Goal: Find specific page/section: Find specific page/section

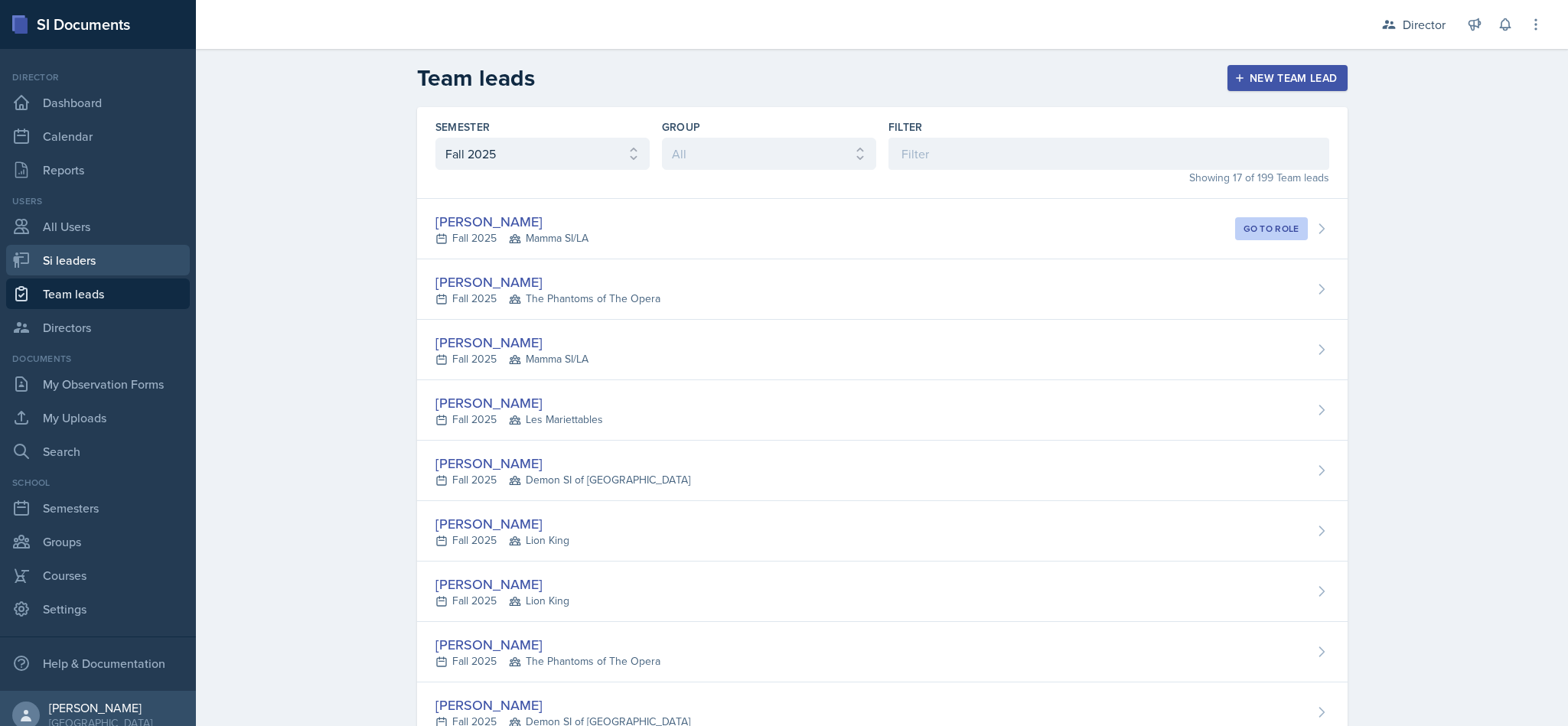
click at [94, 246] on link "Si leaders" at bounding box center [98, 260] width 183 height 31
select select "2bed604d-1099-4043-b1bc-2365e8740244"
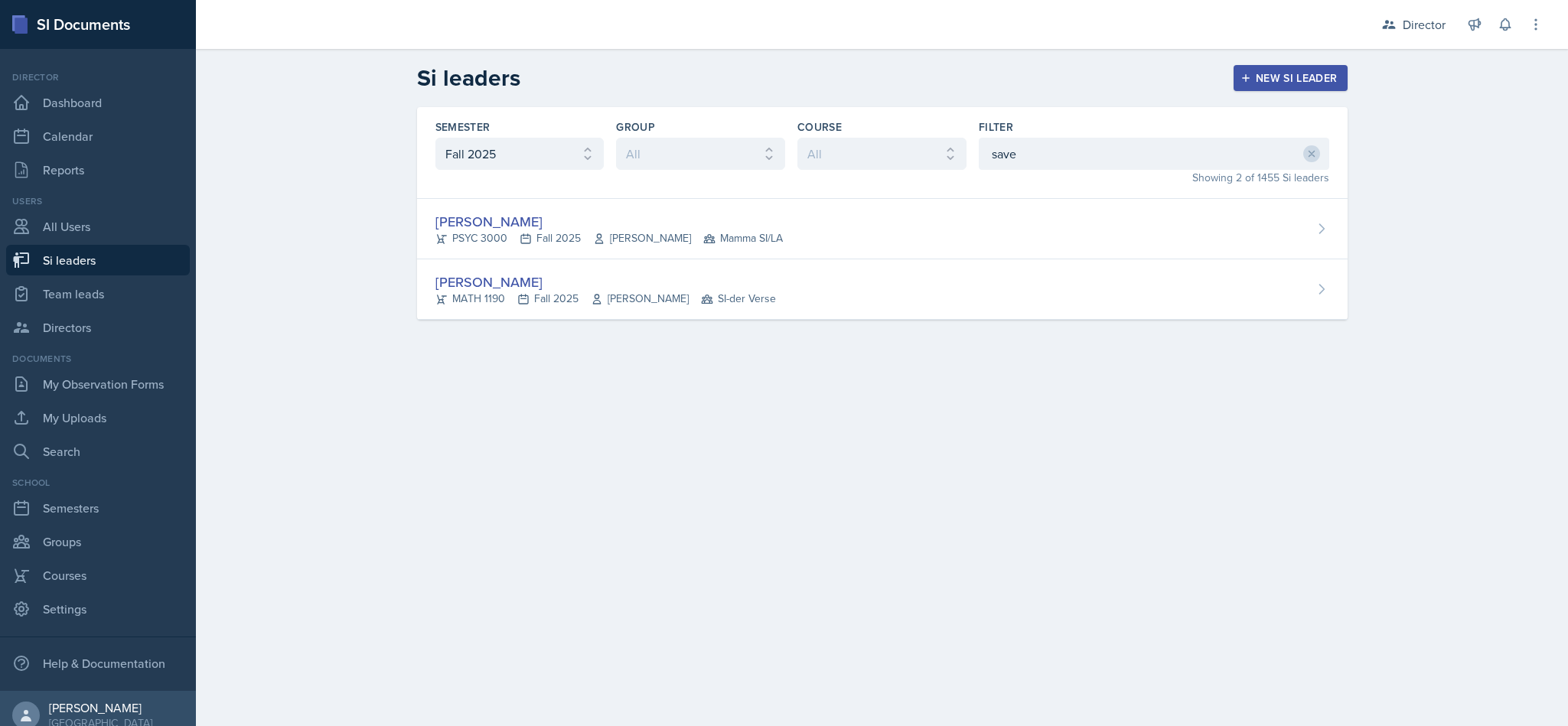
type input "sav"
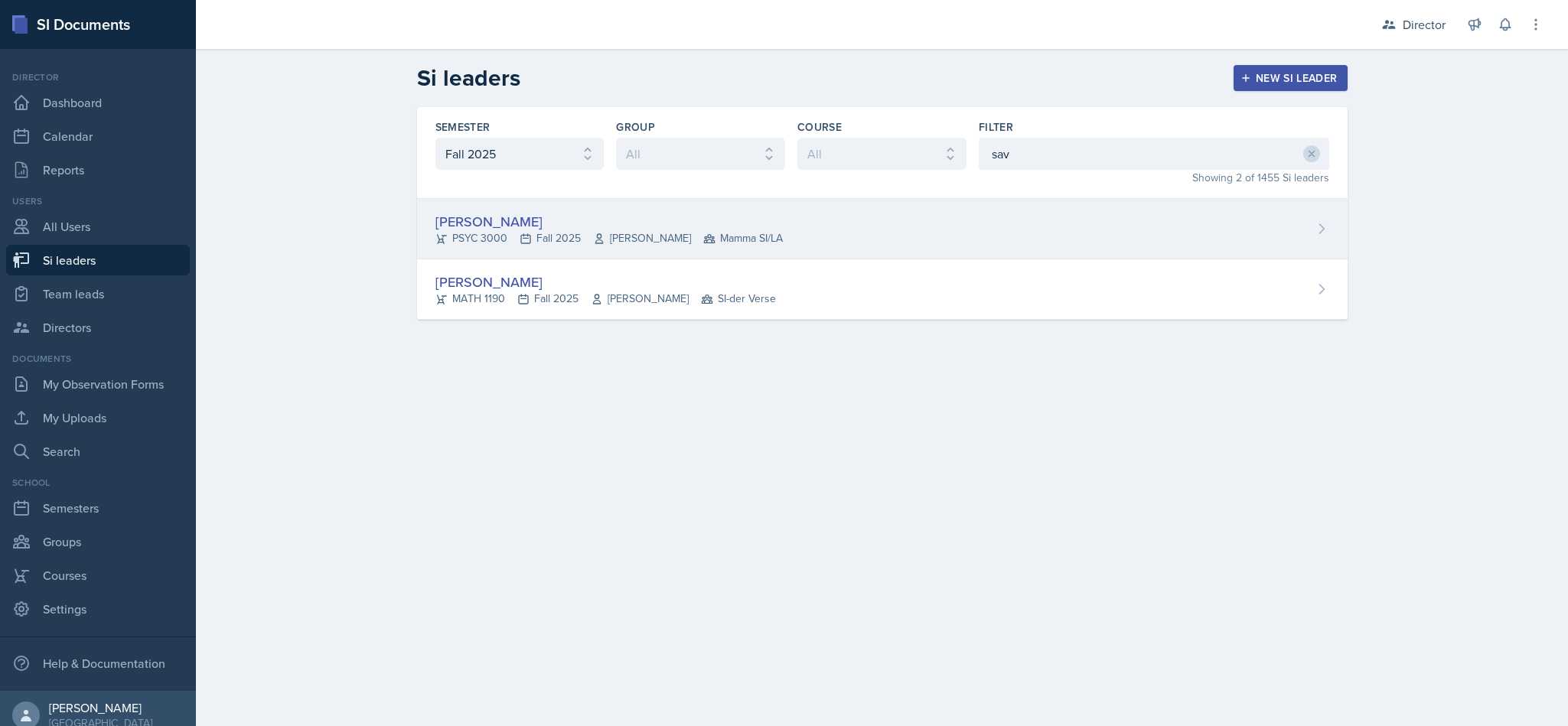
click at [1100, 208] on div "[PERSON_NAME] PSYC 3000 Fall 2025 [PERSON_NAME] Mamma SI/LA" at bounding box center [882, 229] width 931 height 60
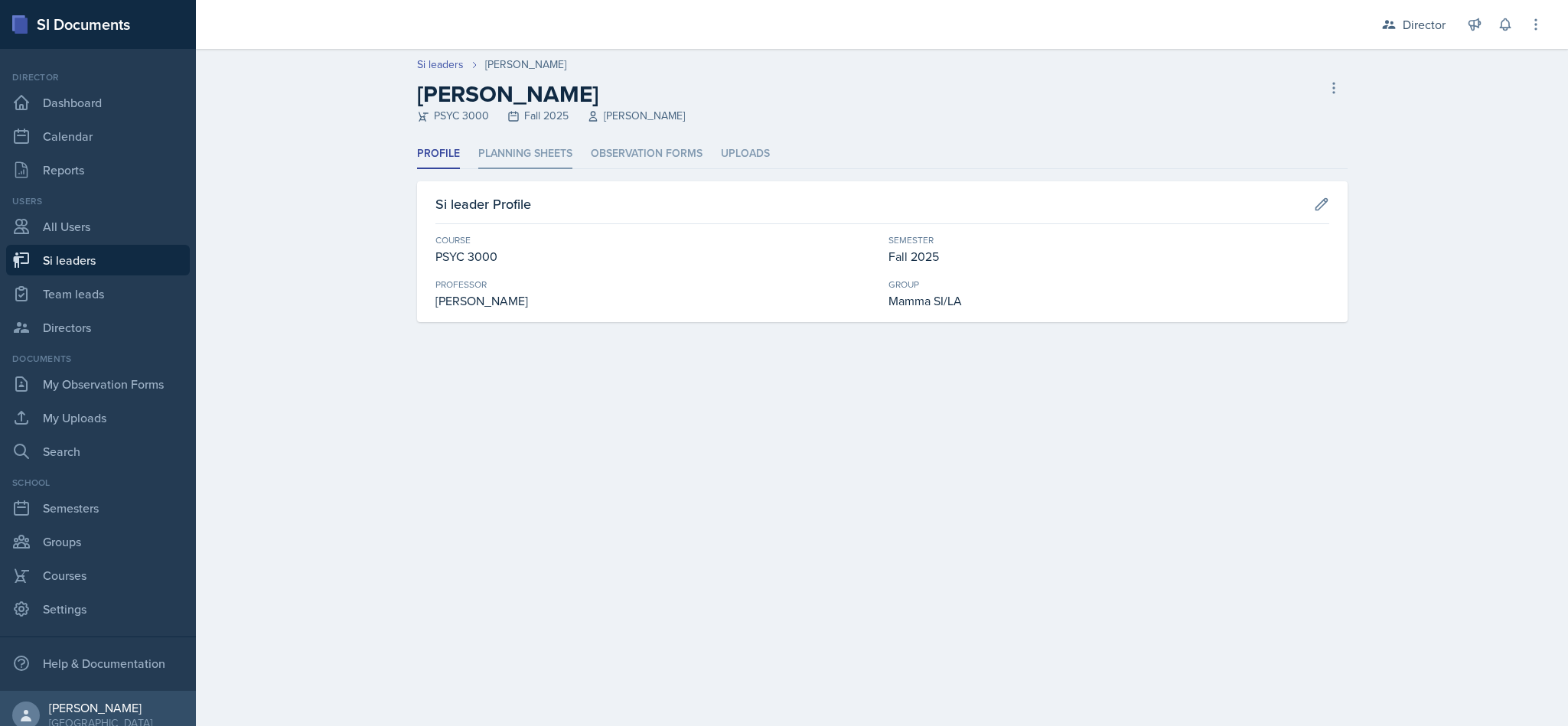
click at [516, 157] on li "Planning Sheets" at bounding box center [525, 154] width 94 height 30
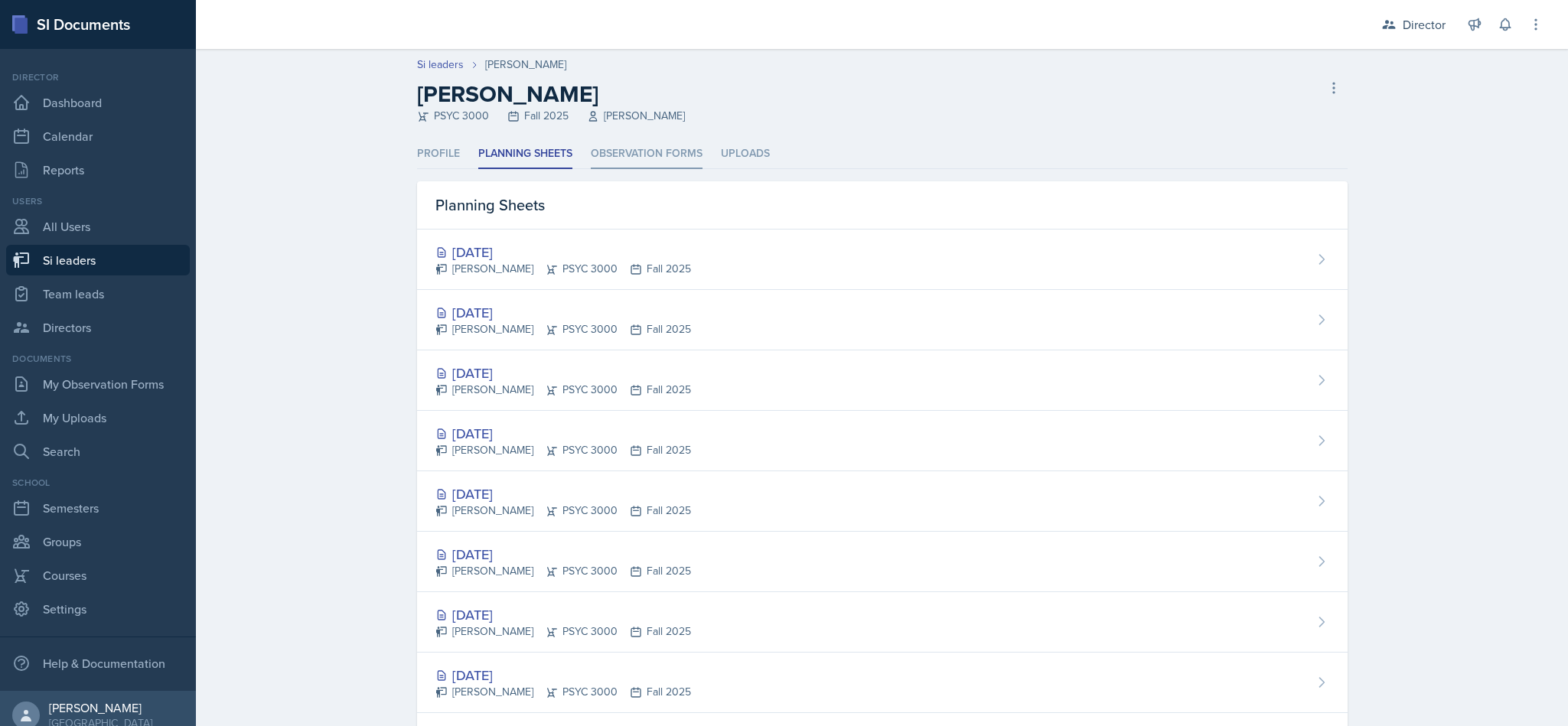
click at [627, 153] on li "Observation Forms" at bounding box center [646, 154] width 112 height 30
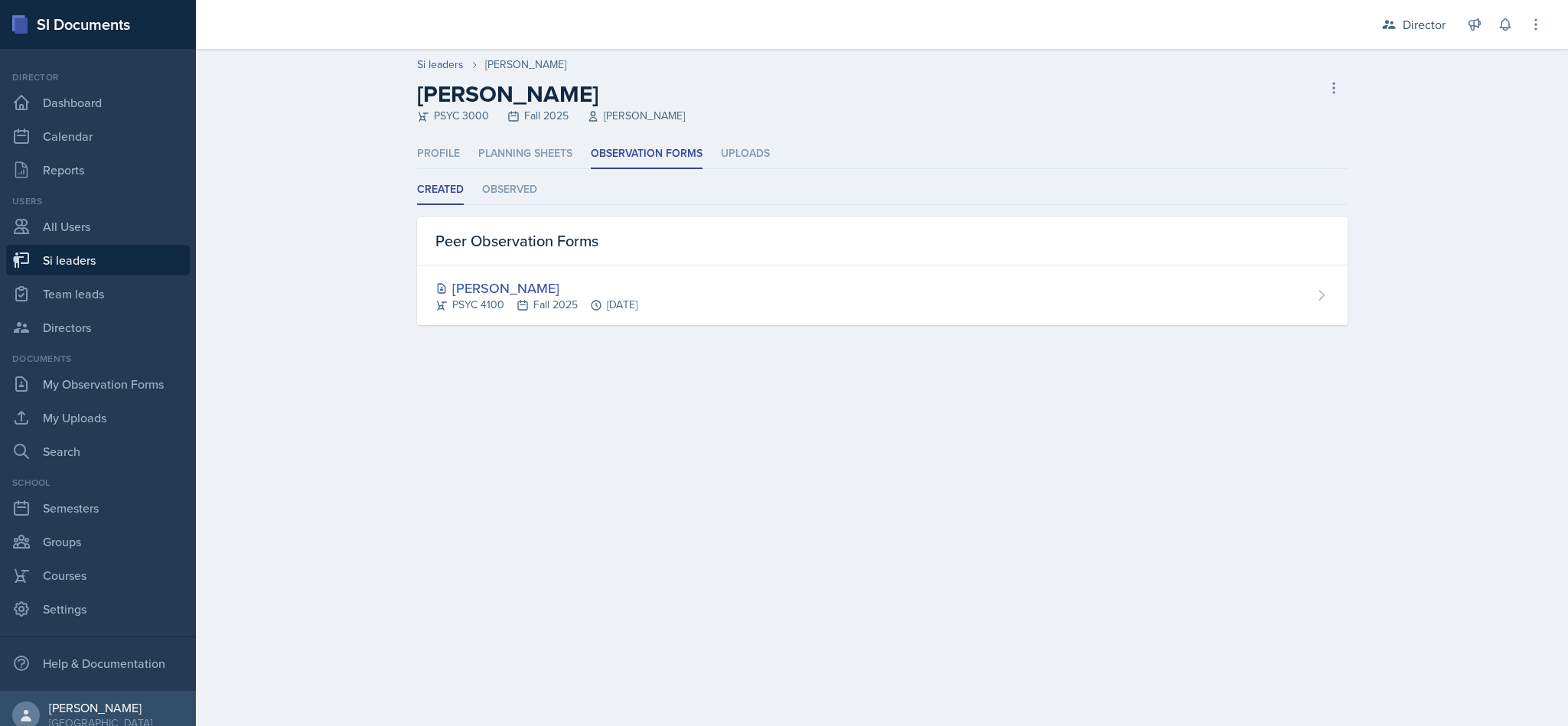
click at [757, 126] on header "Si leaders [PERSON_NAME] [PERSON_NAME] PSYC 3000 Fall 2025 [PERSON_NAME] leader" at bounding box center [882, 94] width 1372 height 90
click at [721, 153] on li "Uploads" at bounding box center [745, 154] width 49 height 30
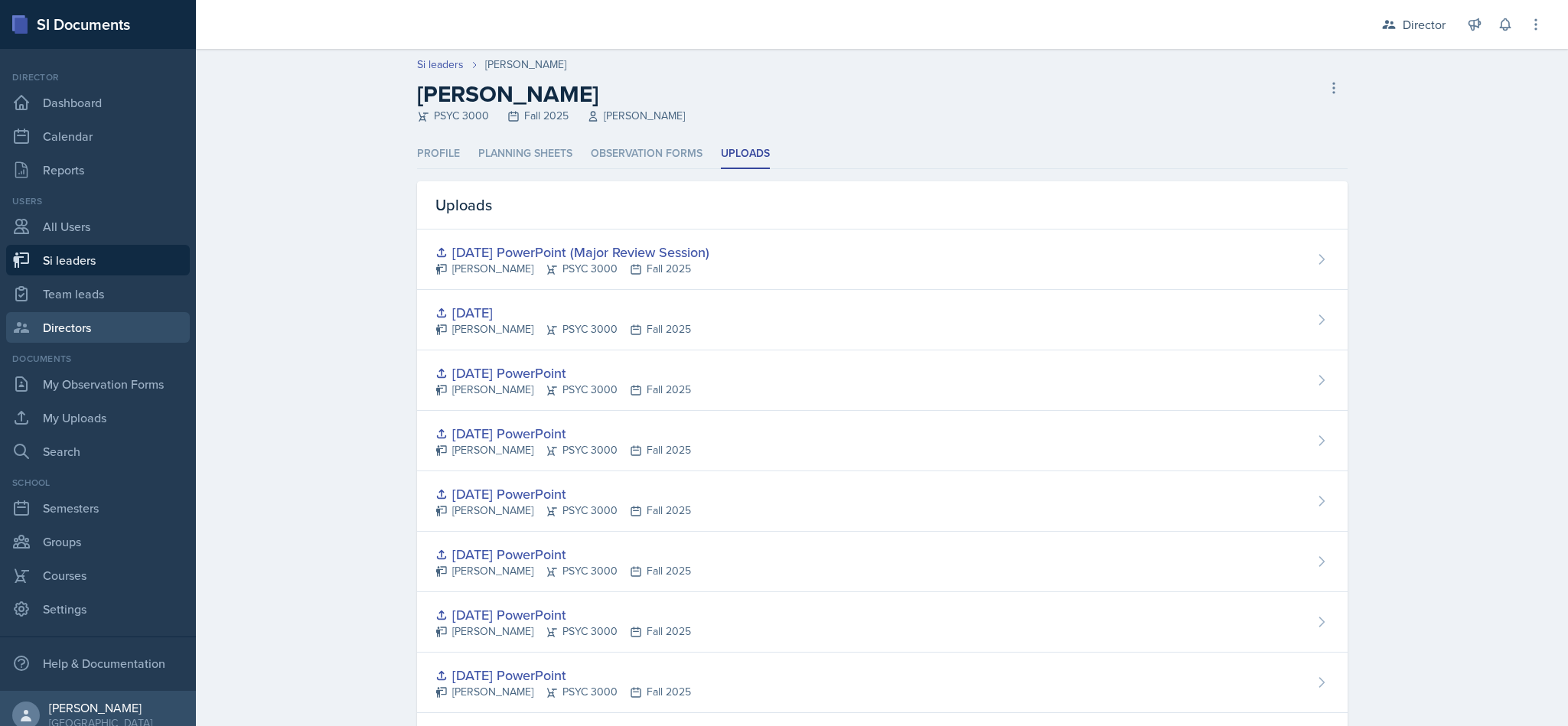
click at [111, 321] on link "Directors" at bounding box center [98, 327] width 183 height 31
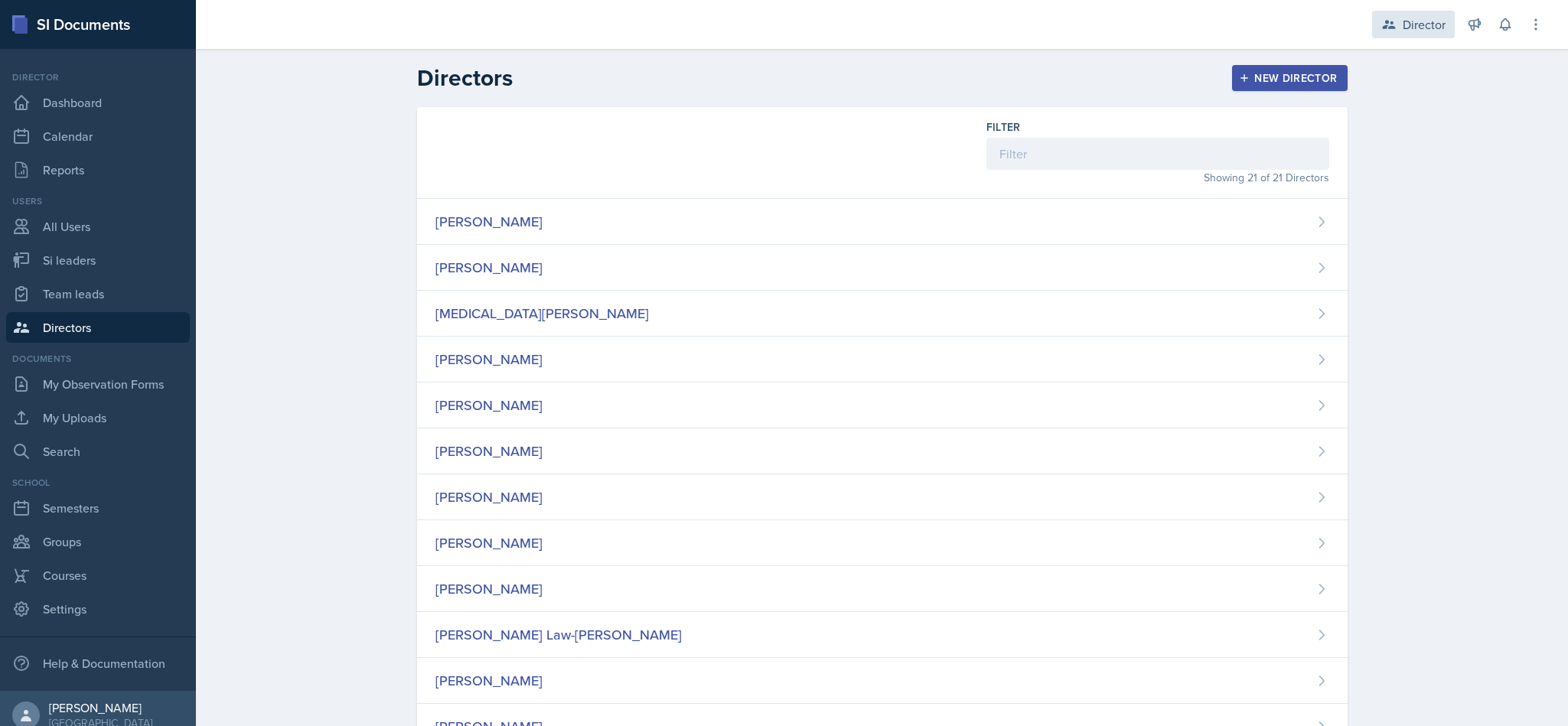
click at [1405, 22] on div "Director" at bounding box center [1424, 24] width 43 height 18
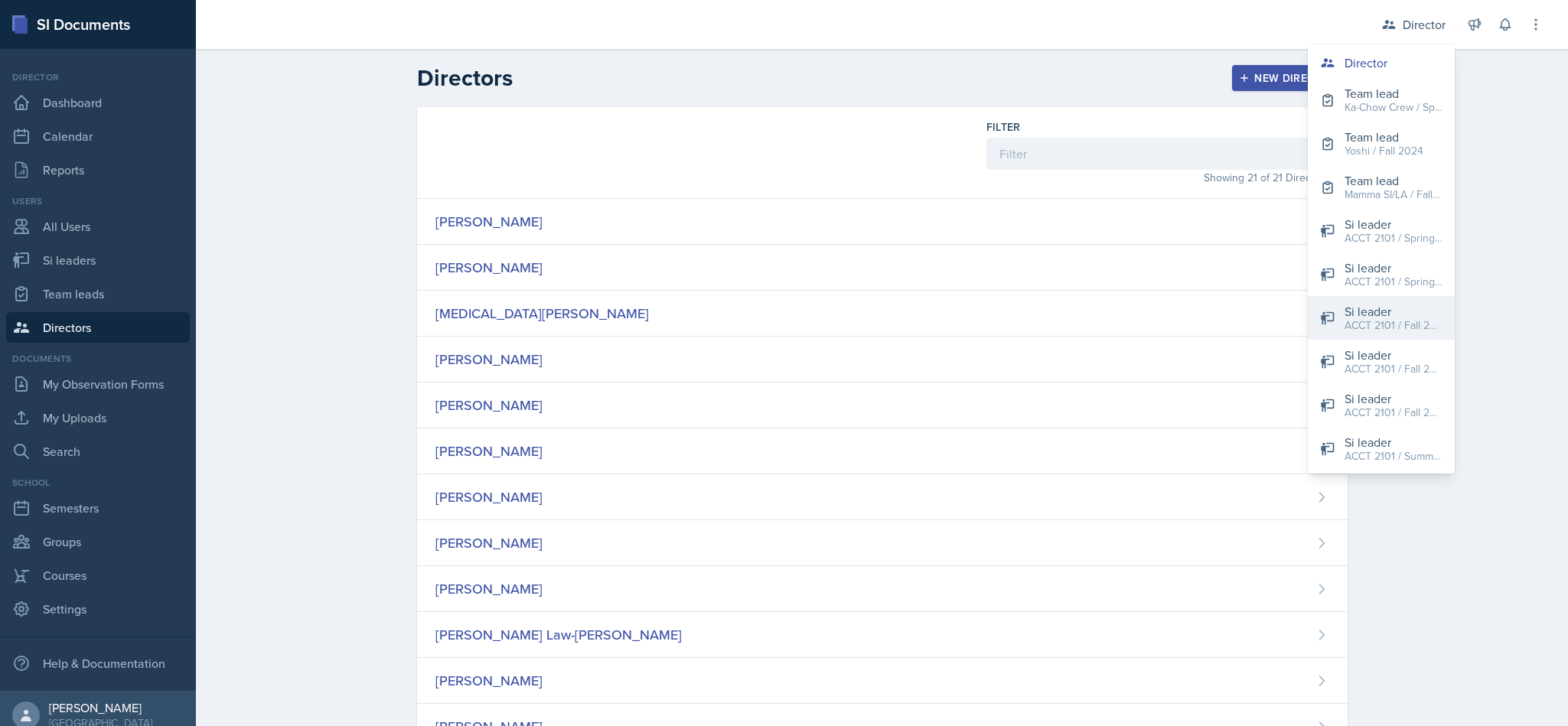
click at [1410, 296] on button "Si leader ACCT 2101 / Fall 2024" at bounding box center [1381, 318] width 147 height 43
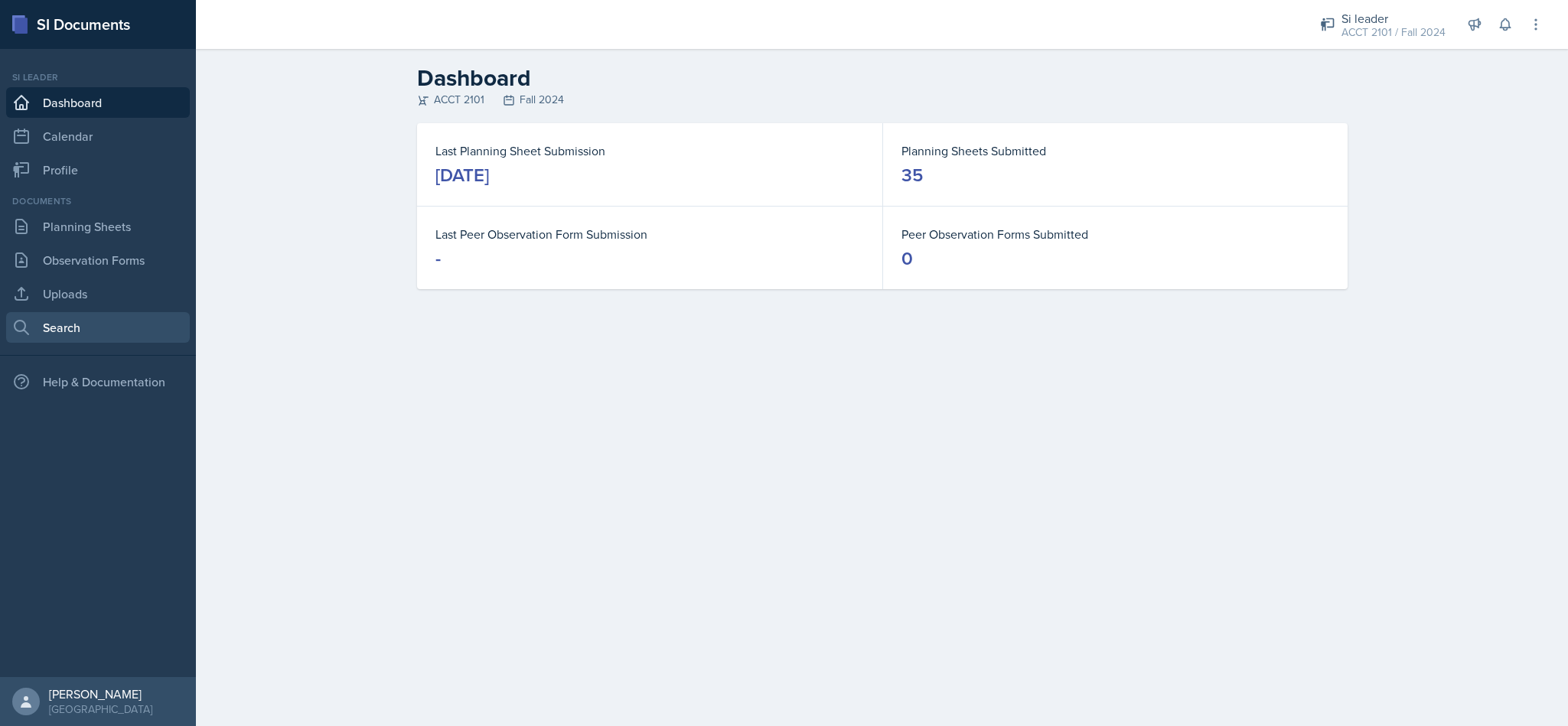
click at [63, 335] on link "Search" at bounding box center [98, 327] width 183 height 31
select select "all"
select select "1"
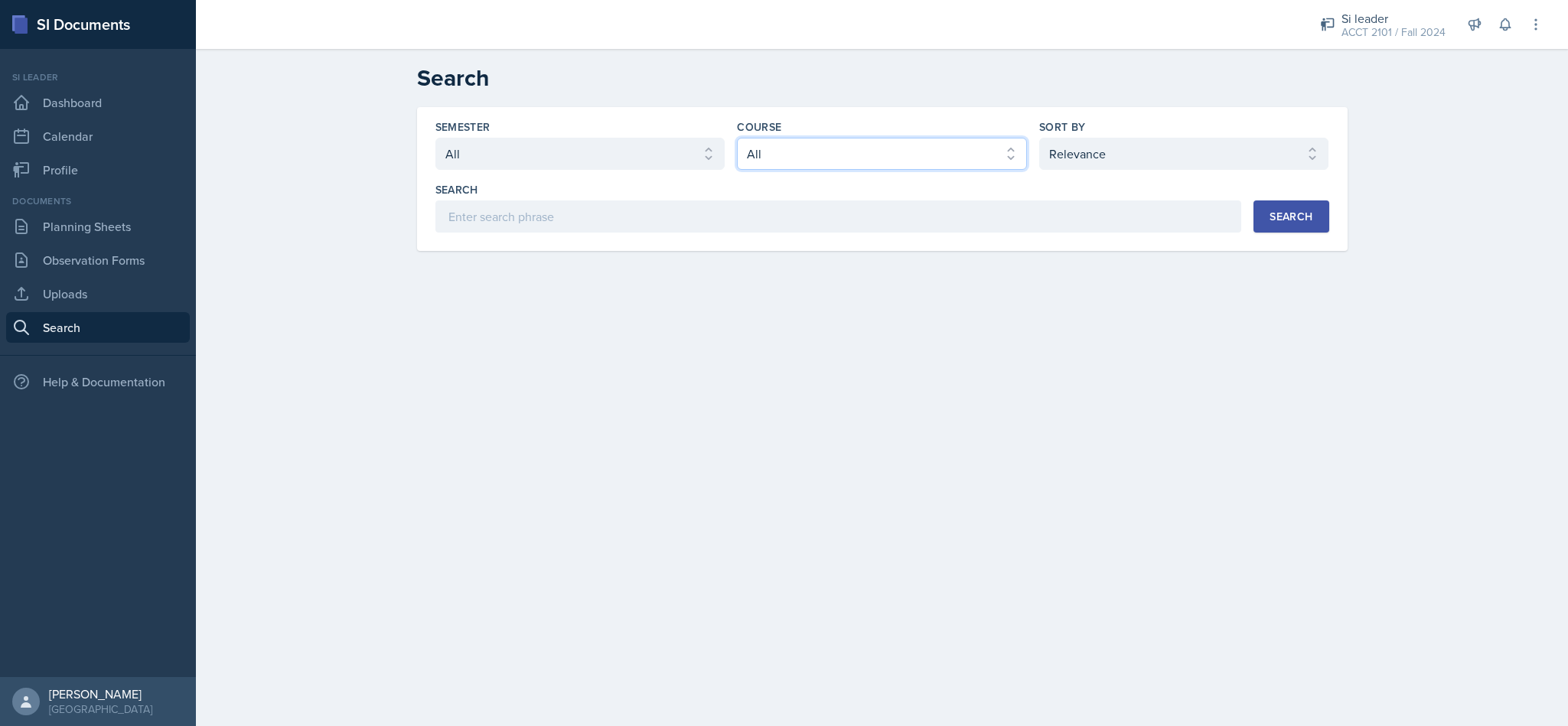
click at [922, 144] on select "Select course All ACCT 2101 ACCT 2102 ACCT 4050 ANTH 1102 ANTH 3301 ARCH 1000 A…" at bounding box center [882, 153] width 290 height 33
select select "a6d59019-deb4-4e6a-9cae-caaa95bc3408"
click at [736, 138] on select "Select course All ACCT 2101 ACCT 2102 ACCT 4050 ANTH 1102 ANTH 3301 ARCH 1000 A…" at bounding box center [882, 153] width 290 height 33
click at [1285, 208] on button "Search" at bounding box center [1291, 216] width 75 height 33
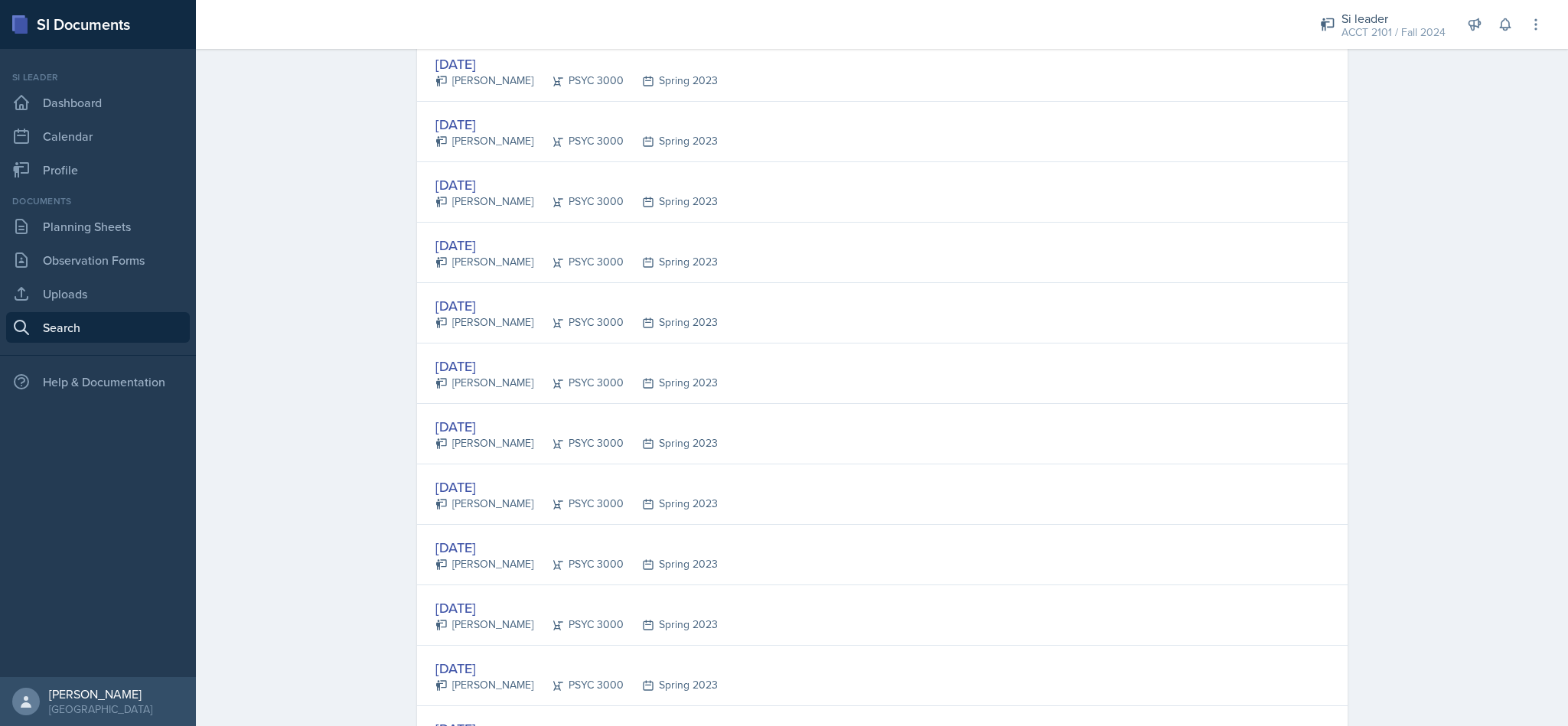
scroll to position [2714, 0]
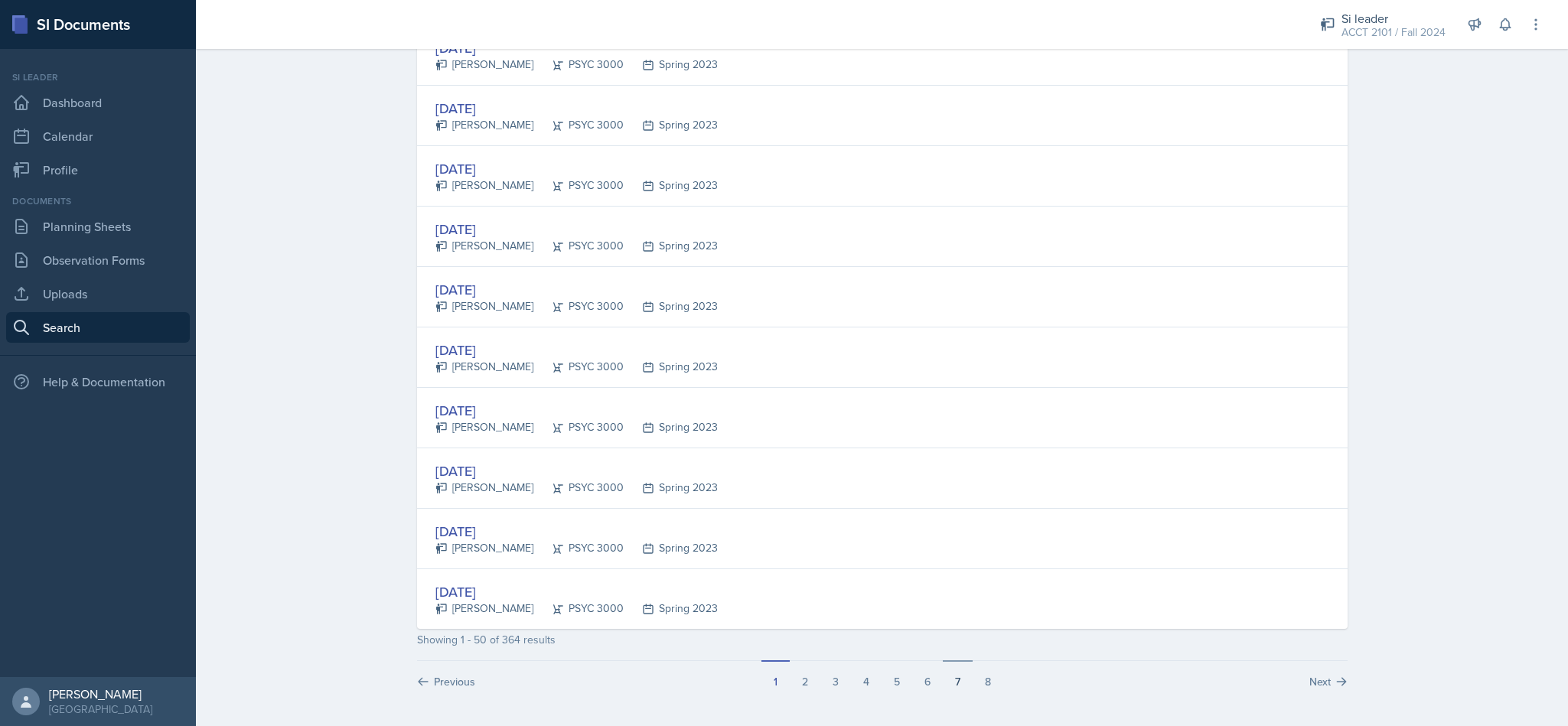
click at [942, 684] on button "7" at bounding box center [957, 674] width 30 height 29
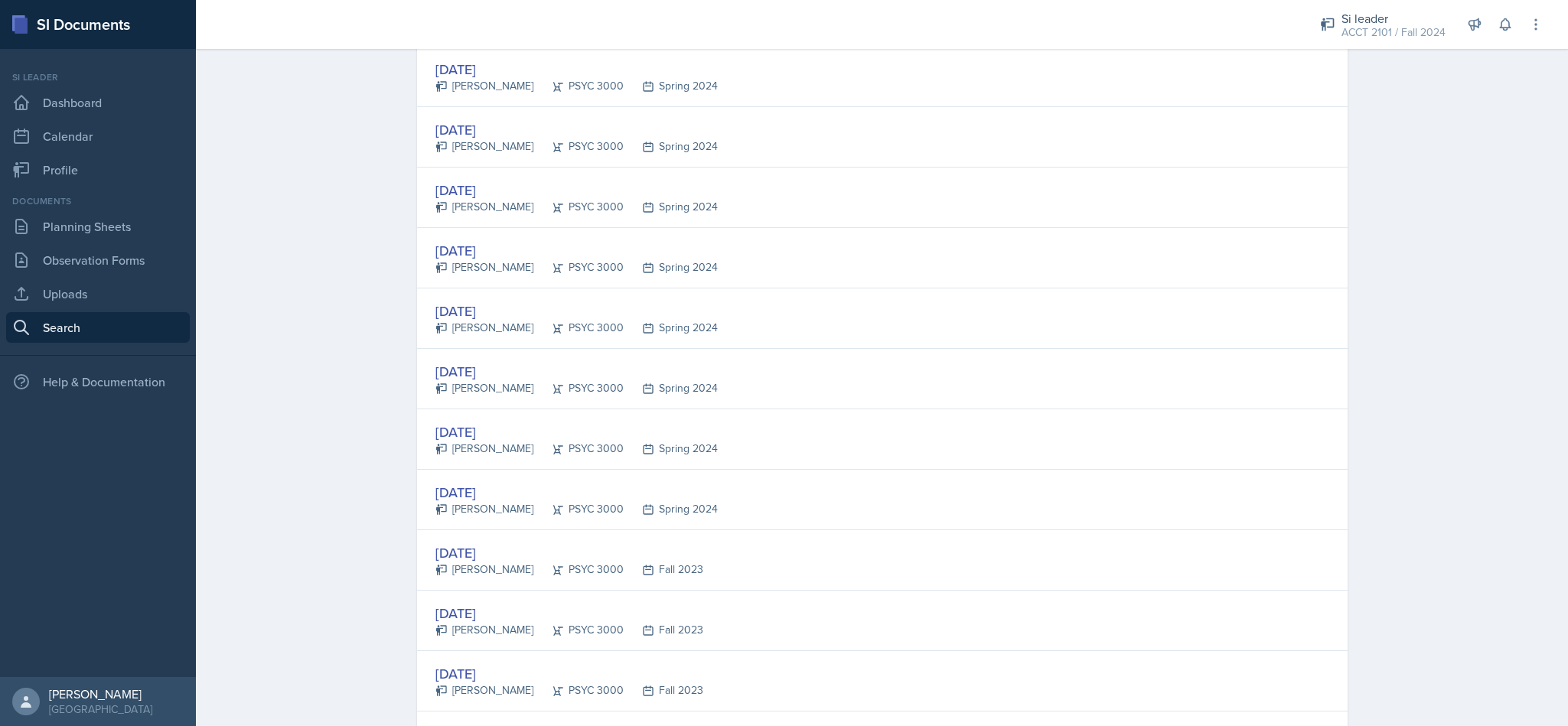
scroll to position [0, 0]
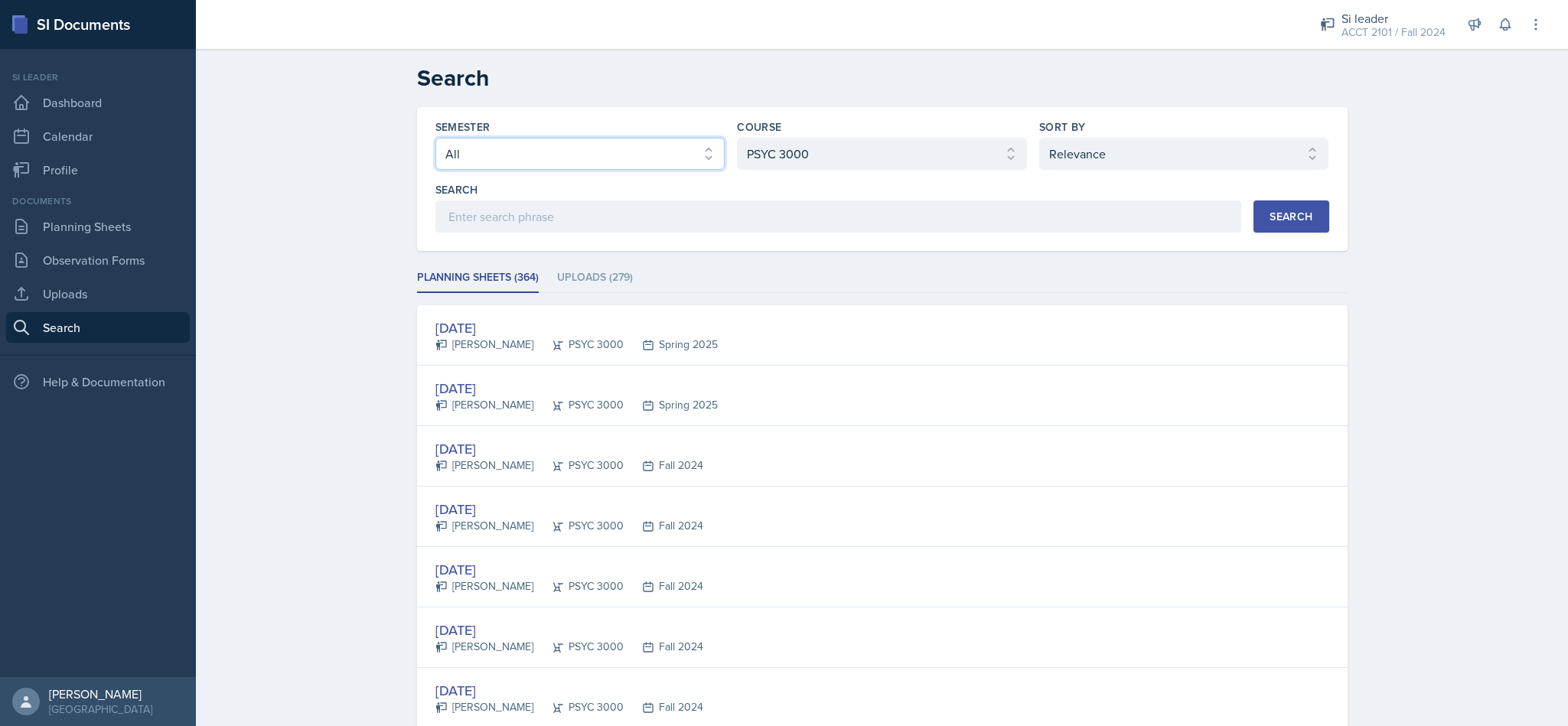
click at [663, 138] on select "Select semester All Fall 2025 Summer 2025 Spring 2025 Fall 2024 Summer 2024 Spr…" at bounding box center [580, 153] width 290 height 33
select select "a8ed5ca7-d3a3-44eb-ad59-ceca828f7d72"
click at [435, 138] on select "Select semester All Fall 2025 Summer 2025 Spring 2025 Fall 2024 Summer 2024 Spr…" at bounding box center [580, 153] width 290 height 33
click at [940, 149] on select "Select course All ACCT 2101 ACCT 2102 ACCT 4050 ANTH 1102 ANTH 3301 ARCH 1000 A…" at bounding box center [882, 153] width 290 height 33
select select "93a945cf-eb40-40a1-82f0-d0905c6d75b7"
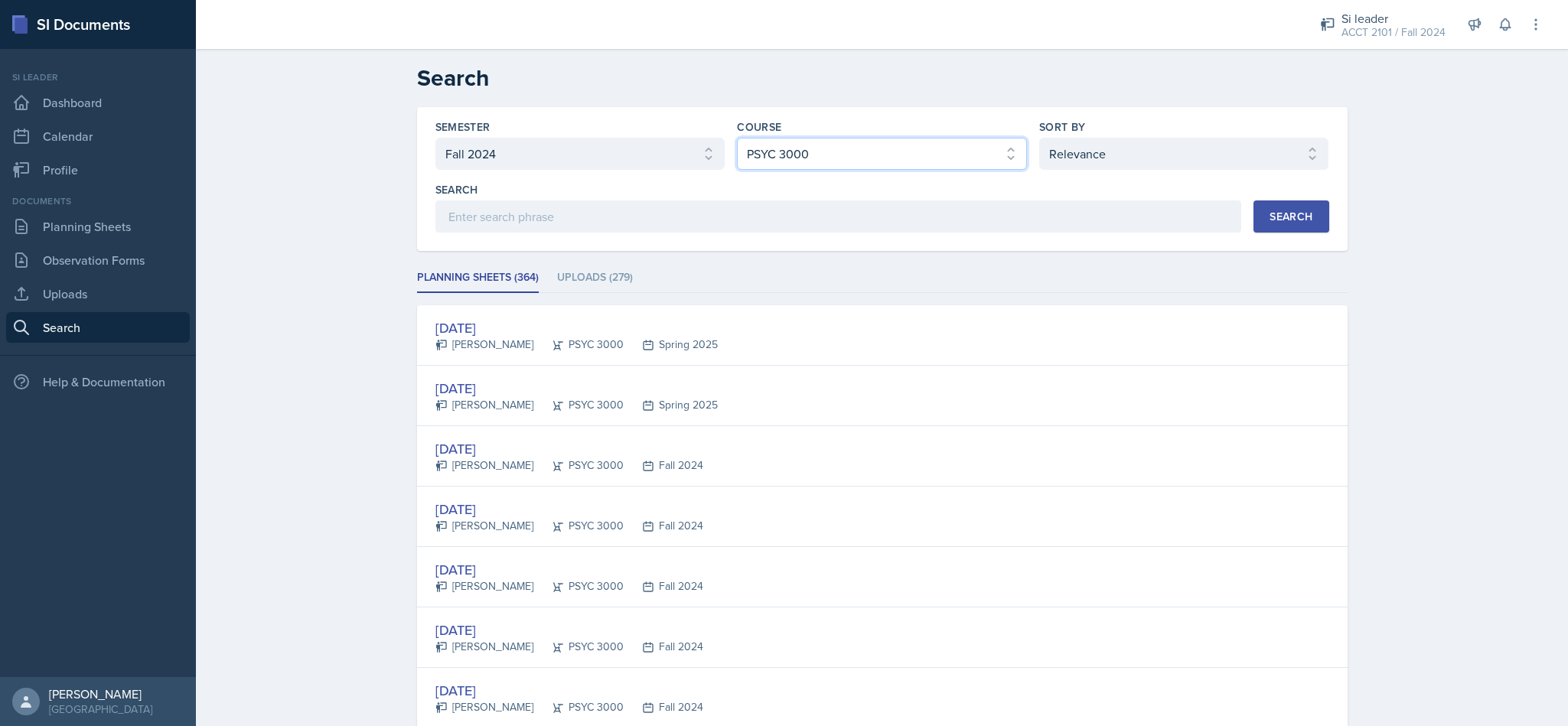
click at [736, 138] on select "Select course All ACCT 2101 ACCT 2102 ACCT 4050 ANTH 1102 ANTH 3301 ARCH 1000 A…" at bounding box center [882, 153] width 290 height 33
click at [946, 156] on select "Select course All ACCT 2101 ACCT 2102 ACCT 4050 ANTH 1102 ANTH 3301 ARCH 1000 A…" at bounding box center [882, 153] width 290 height 33
click at [1371, 33] on div "ACCT 2101 / Fall 2024" at bounding box center [1393, 32] width 104 height 16
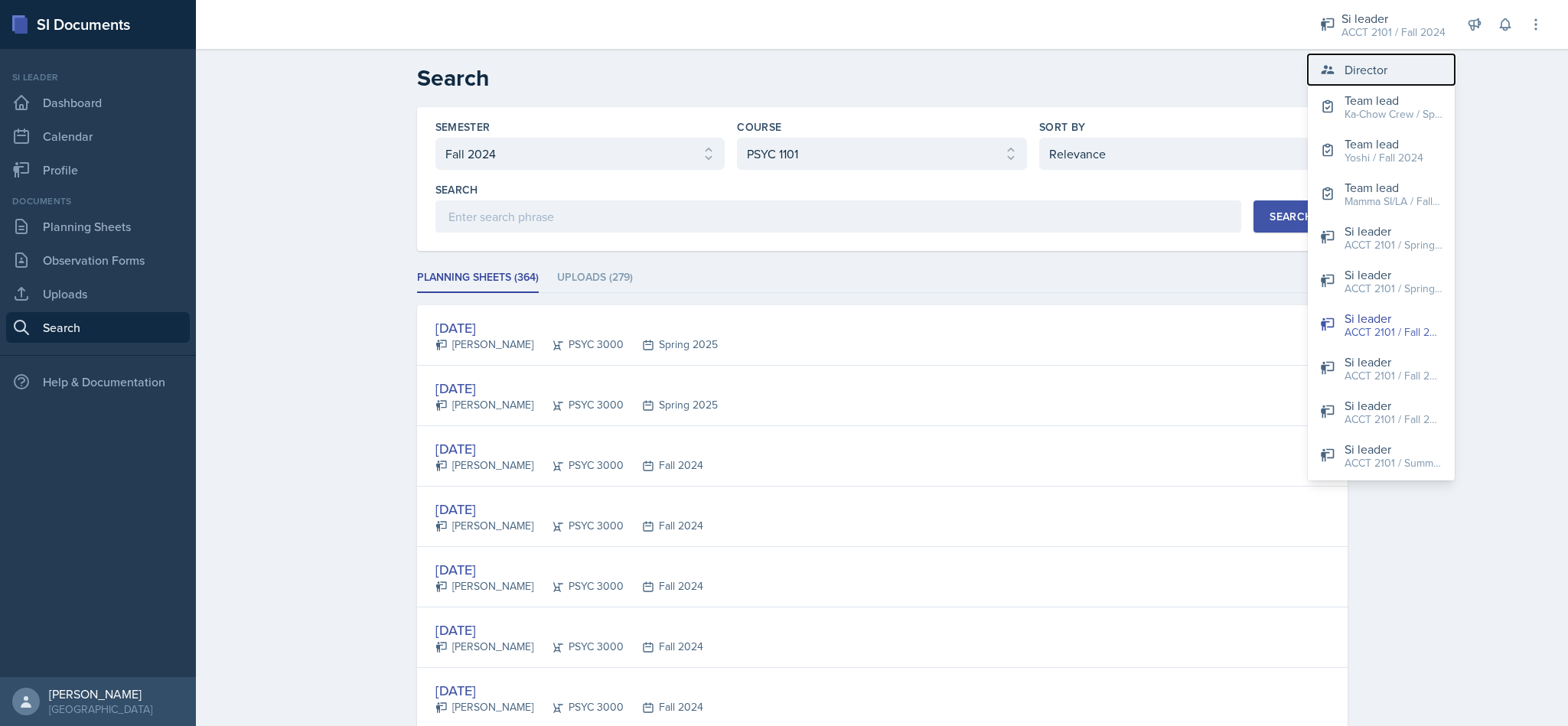
click at [1382, 78] on div "Director" at bounding box center [1365, 69] width 43 height 18
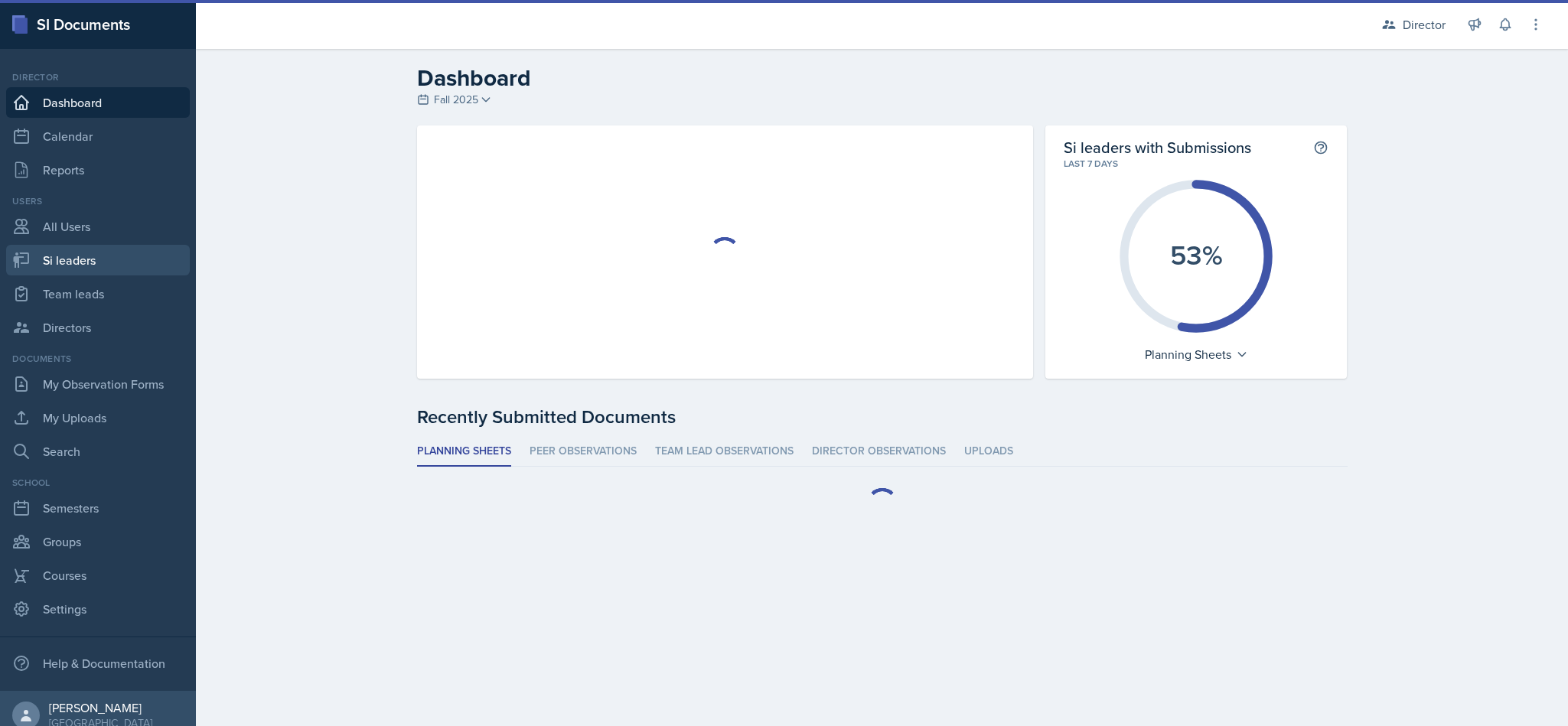
click at [98, 264] on link "Si leaders" at bounding box center [98, 260] width 183 height 31
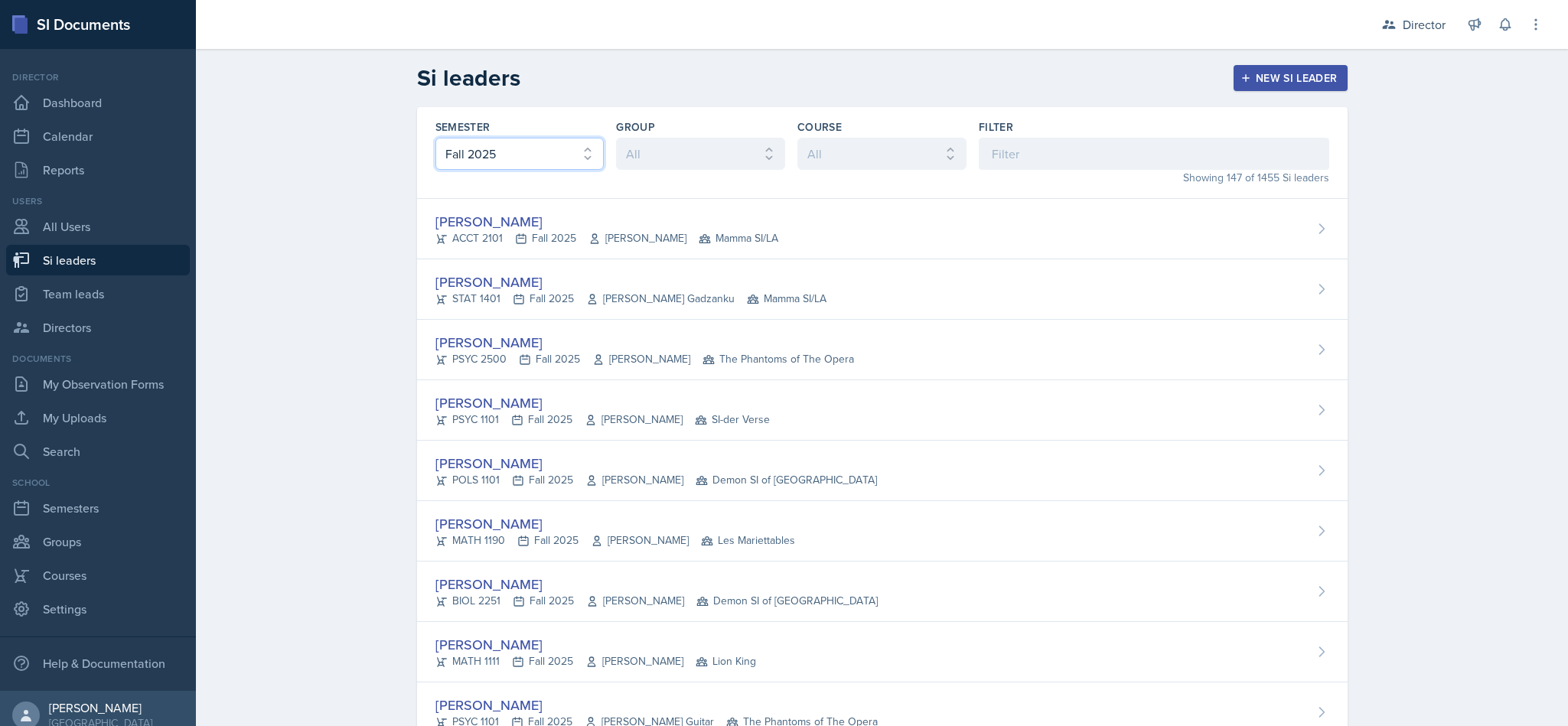
click at [537, 147] on select "All Fall 2025 Summer 2025 Spring 2025 Fall 2024 Summer 2024 Spring 2024 Fall 20…" at bounding box center [520, 153] width 169 height 33
select select "a8ed5ca7-d3a3-44eb-ad59-ceca828f7d72"
click at [435, 138] on select "All Fall 2025 Summer 2025 Spring 2025 Fall 2024 Summer 2024 Spring 2024 Fall 20…" at bounding box center [520, 153] width 169 height 33
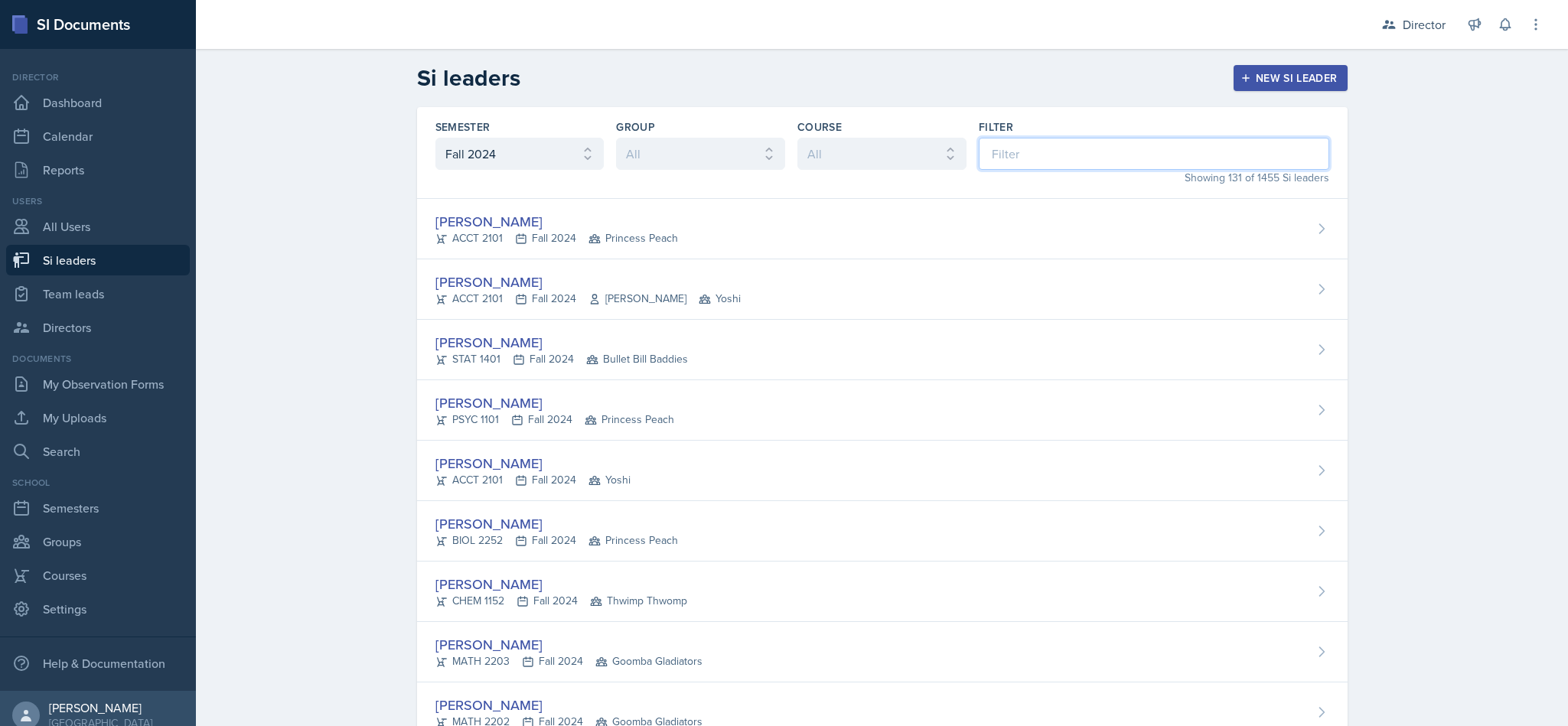
click at [1057, 159] on input at bounding box center [1153, 153] width 350 height 33
type input "nak"
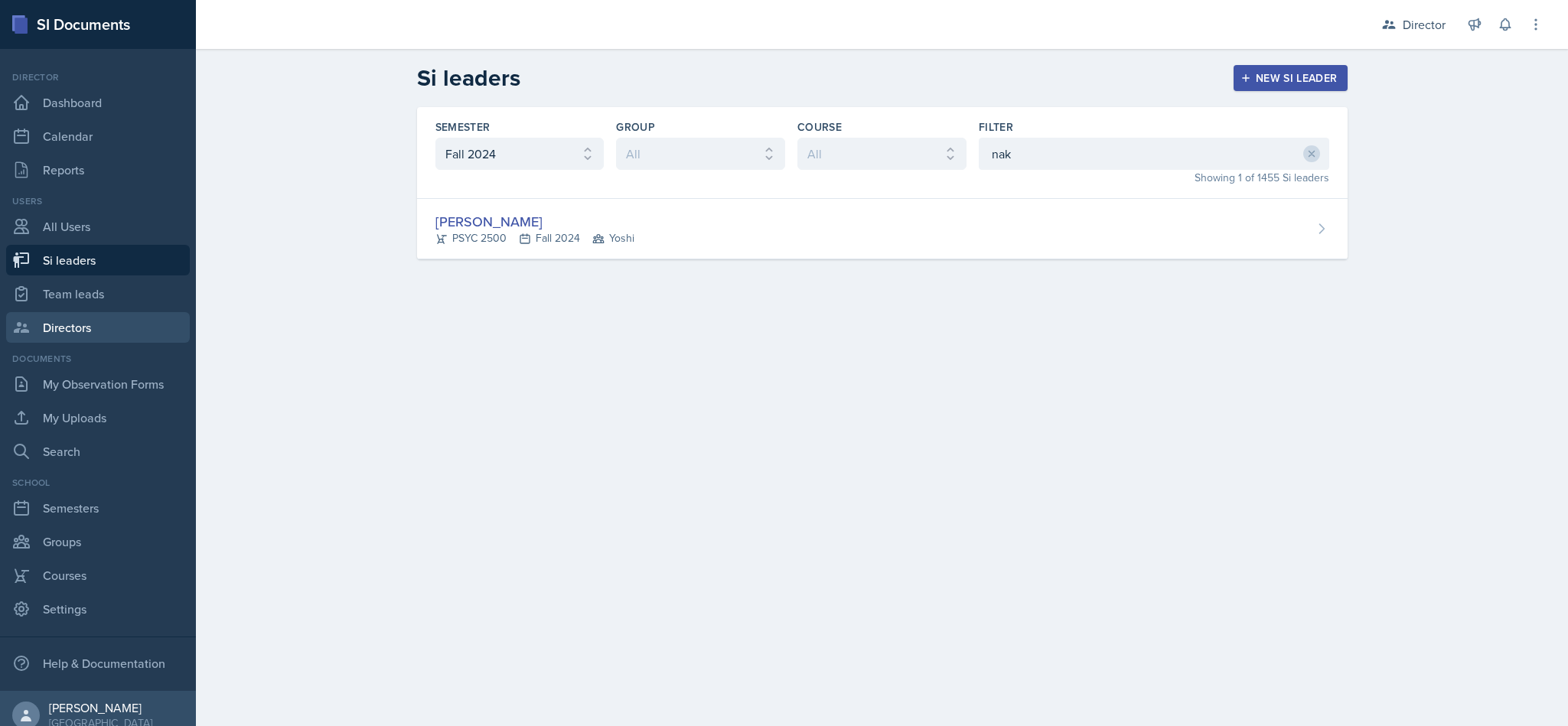
click at [88, 342] on link "Directors" at bounding box center [98, 327] width 183 height 31
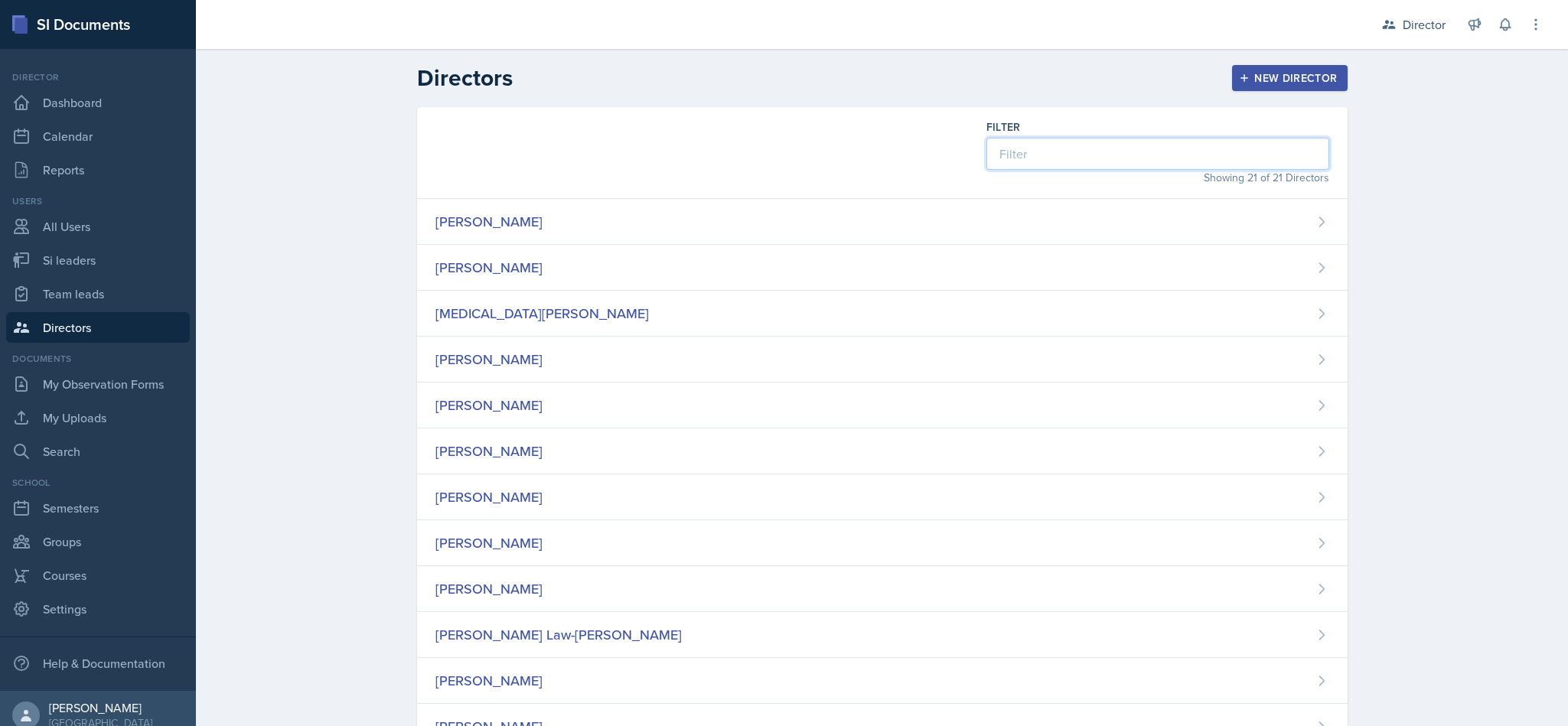
click at [1108, 156] on input at bounding box center [1158, 153] width 343 height 33
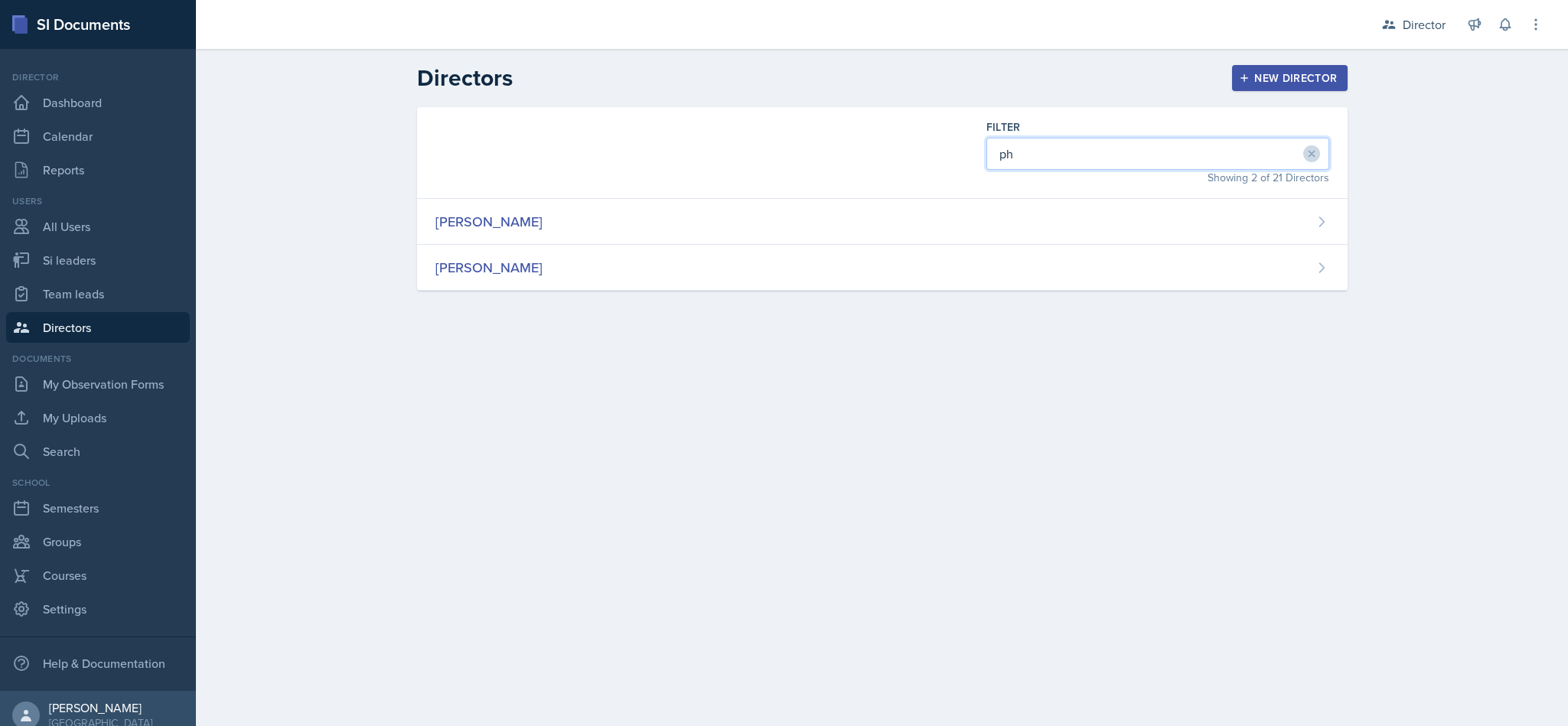
type input "p"
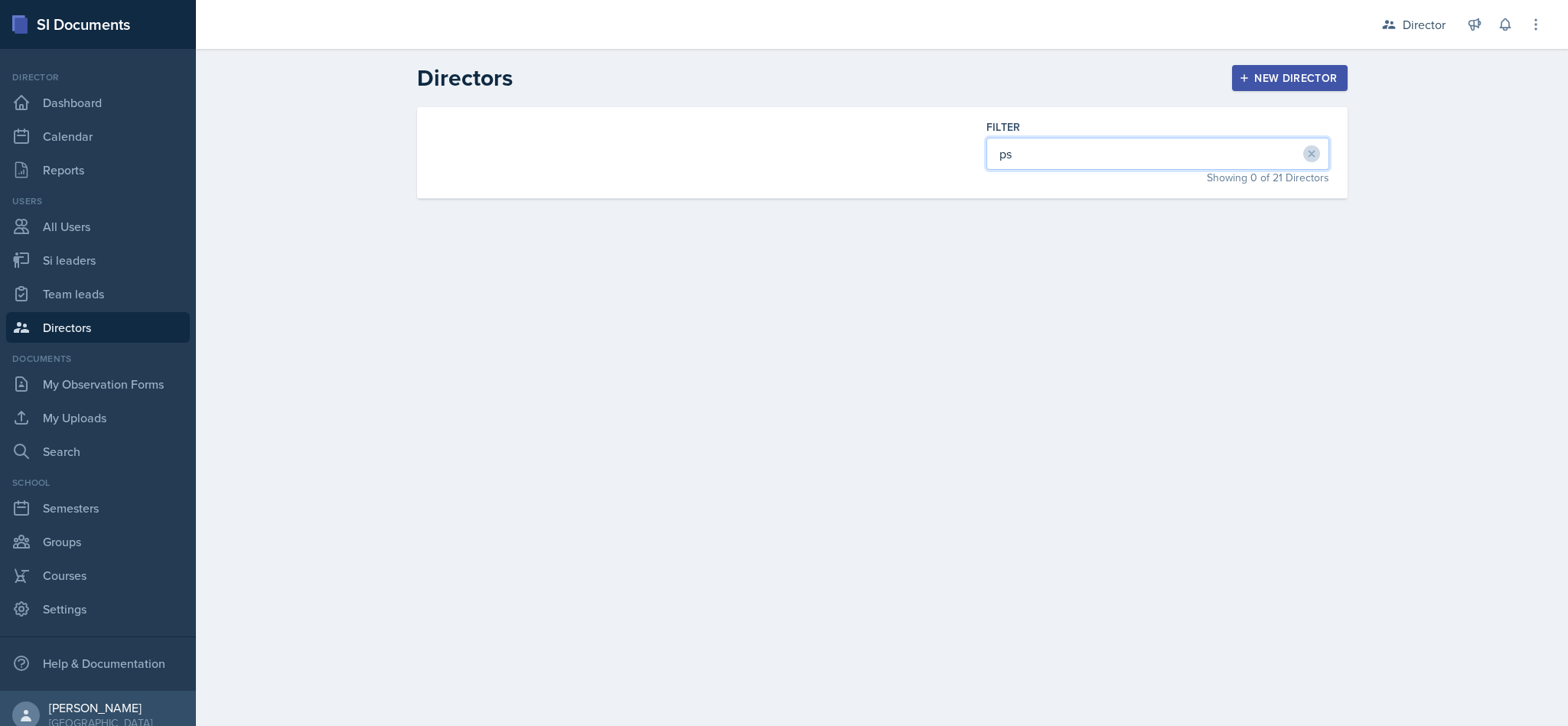
type input "p"
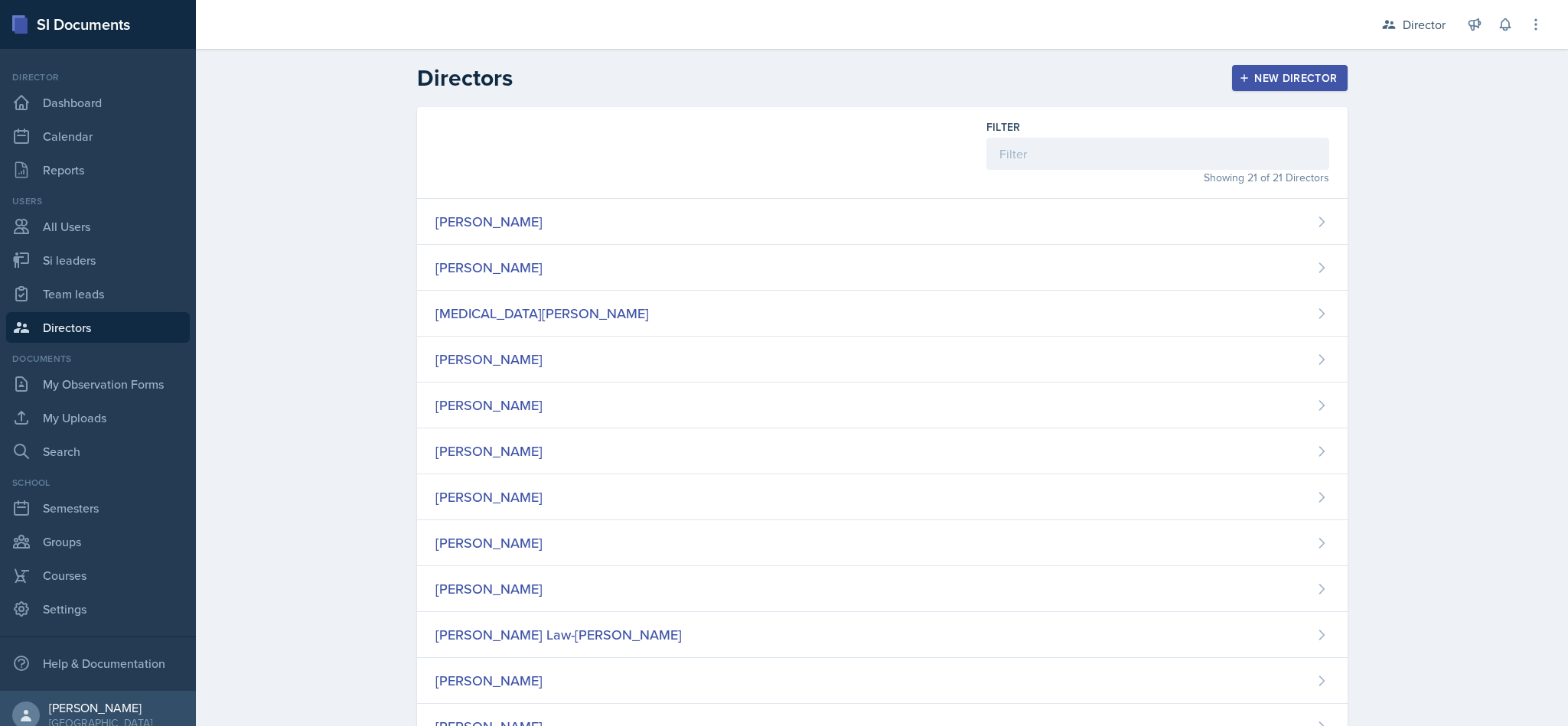
click at [1403, 395] on div "Directors New Director Filter Showing 21 of 21 Directors [PERSON_NAME] [PERSON_…" at bounding box center [882, 623] width 1372 height 1149
click at [1407, 15] on div "Director" at bounding box center [1424, 24] width 43 height 18
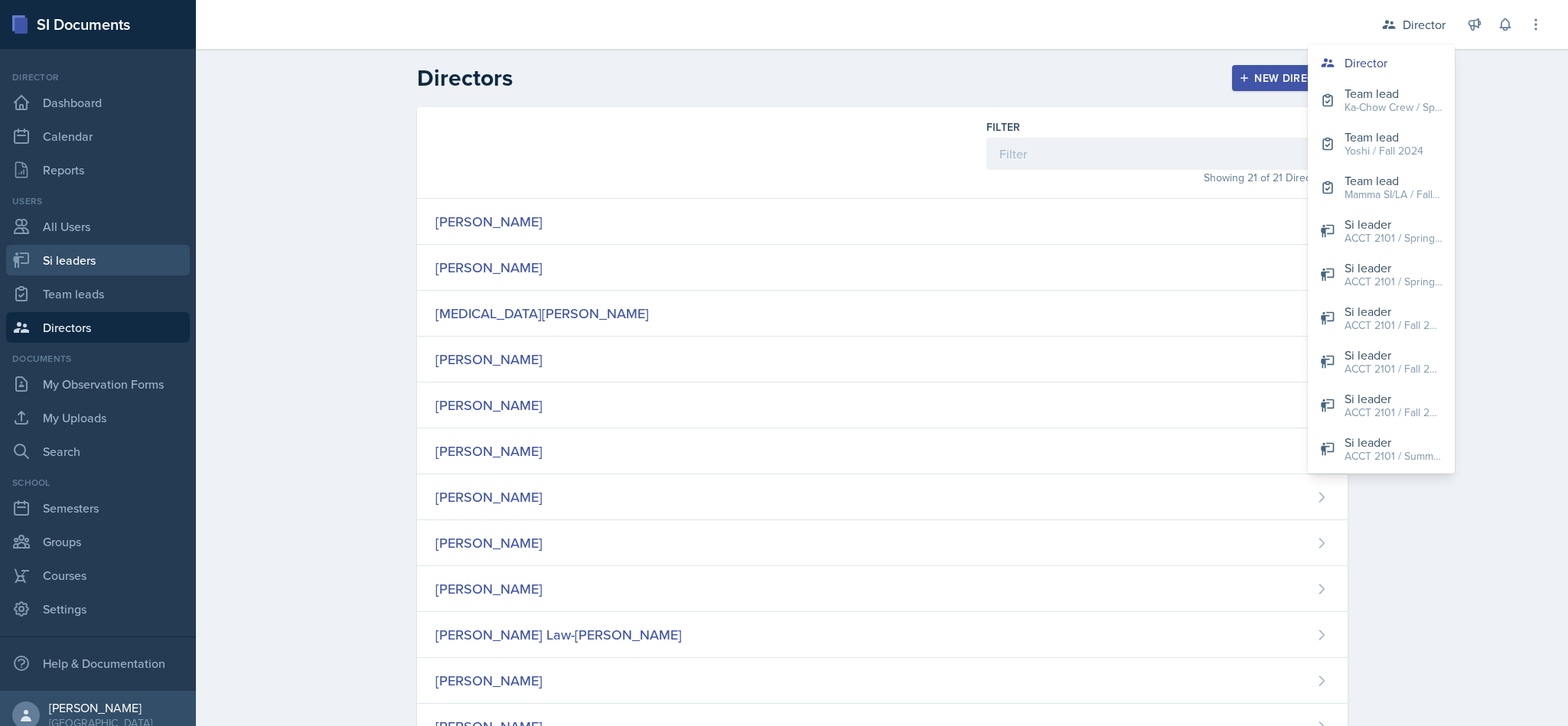
click at [110, 262] on link "Si leaders" at bounding box center [98, 260] width 183 height 31
select select "2bed604d-1099-4043-b1bc-2365e8740244"
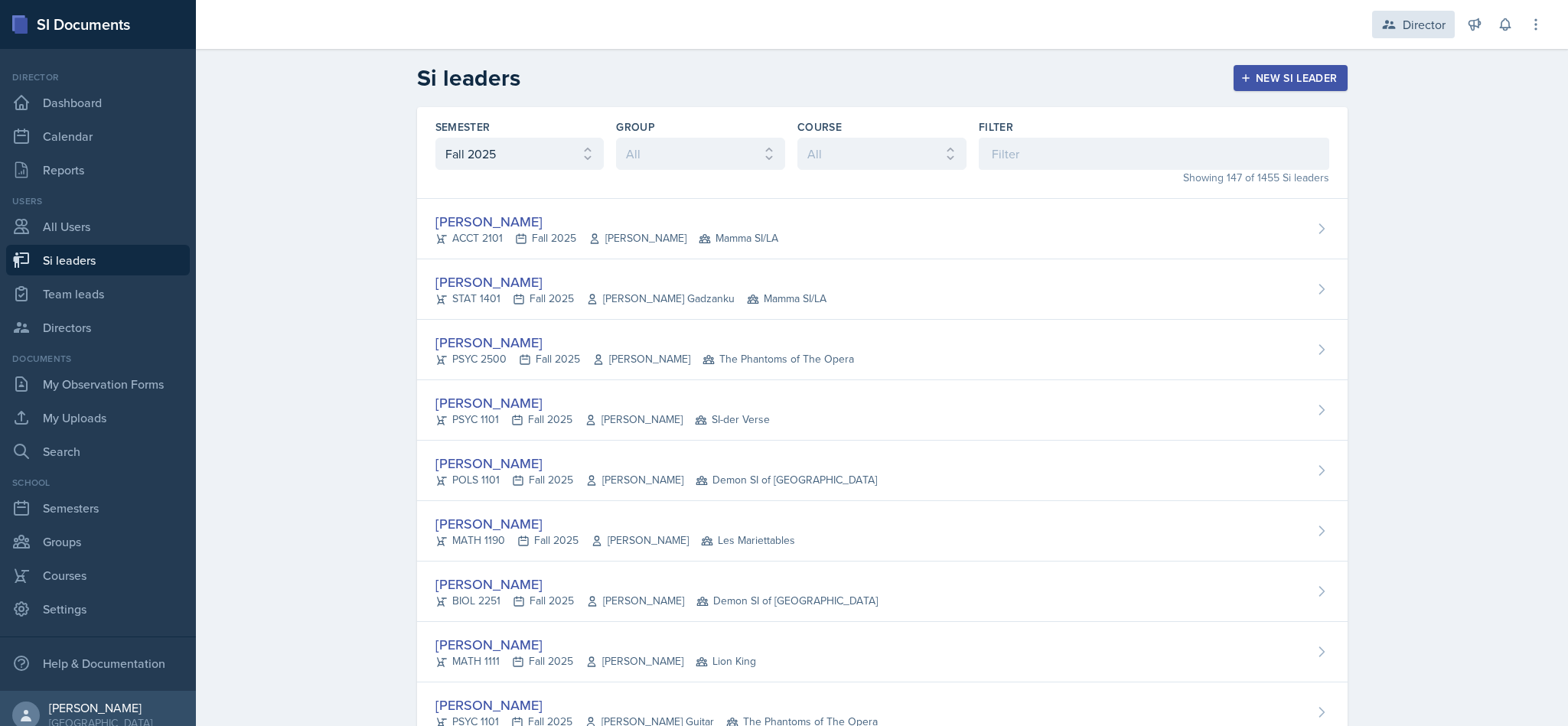
click at [1412, 26] on div "Director" at bounding box center [1424, 24] width 43 height 18
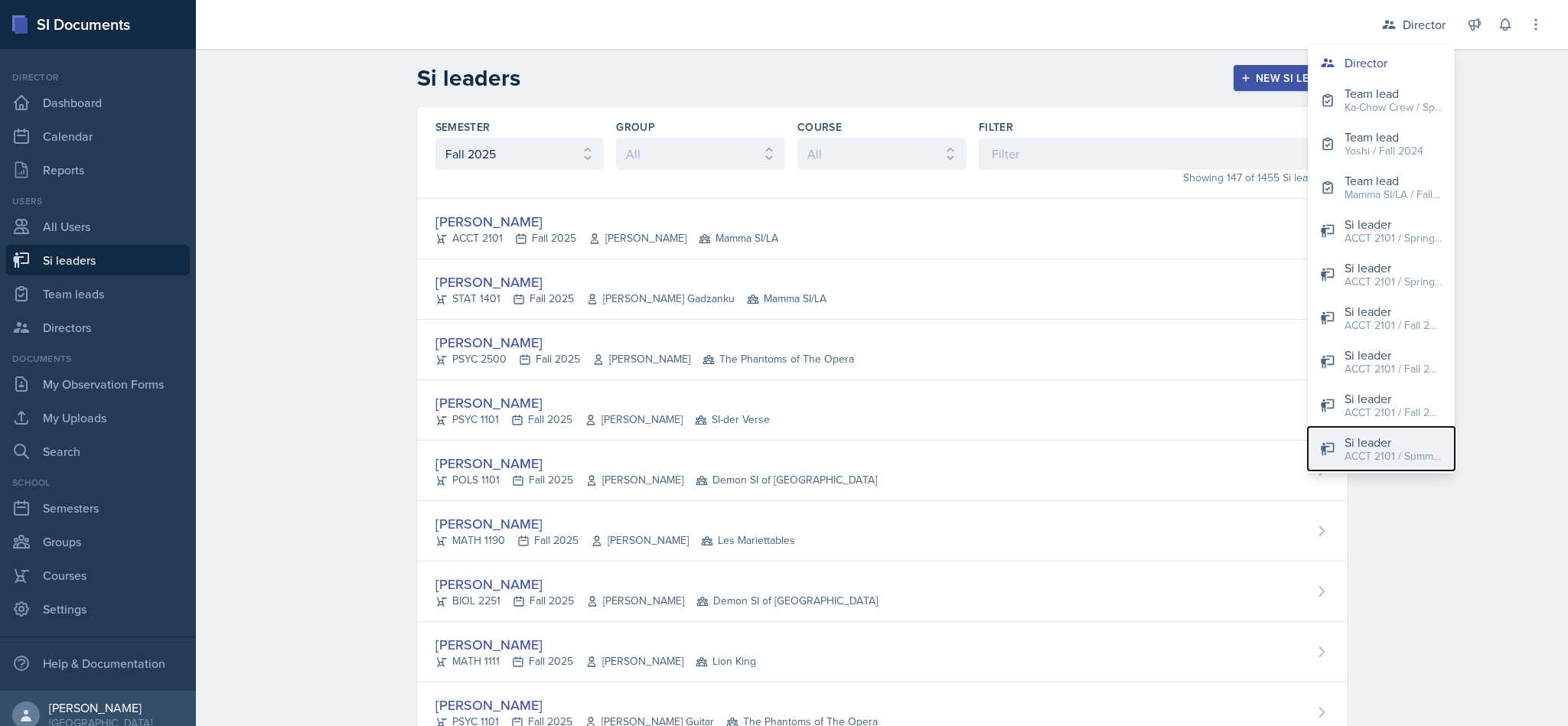
click at [1410, 452] on div "ACCT 2101 / Summer 2024" at bounding box center [1393, 456] width 98 height 16
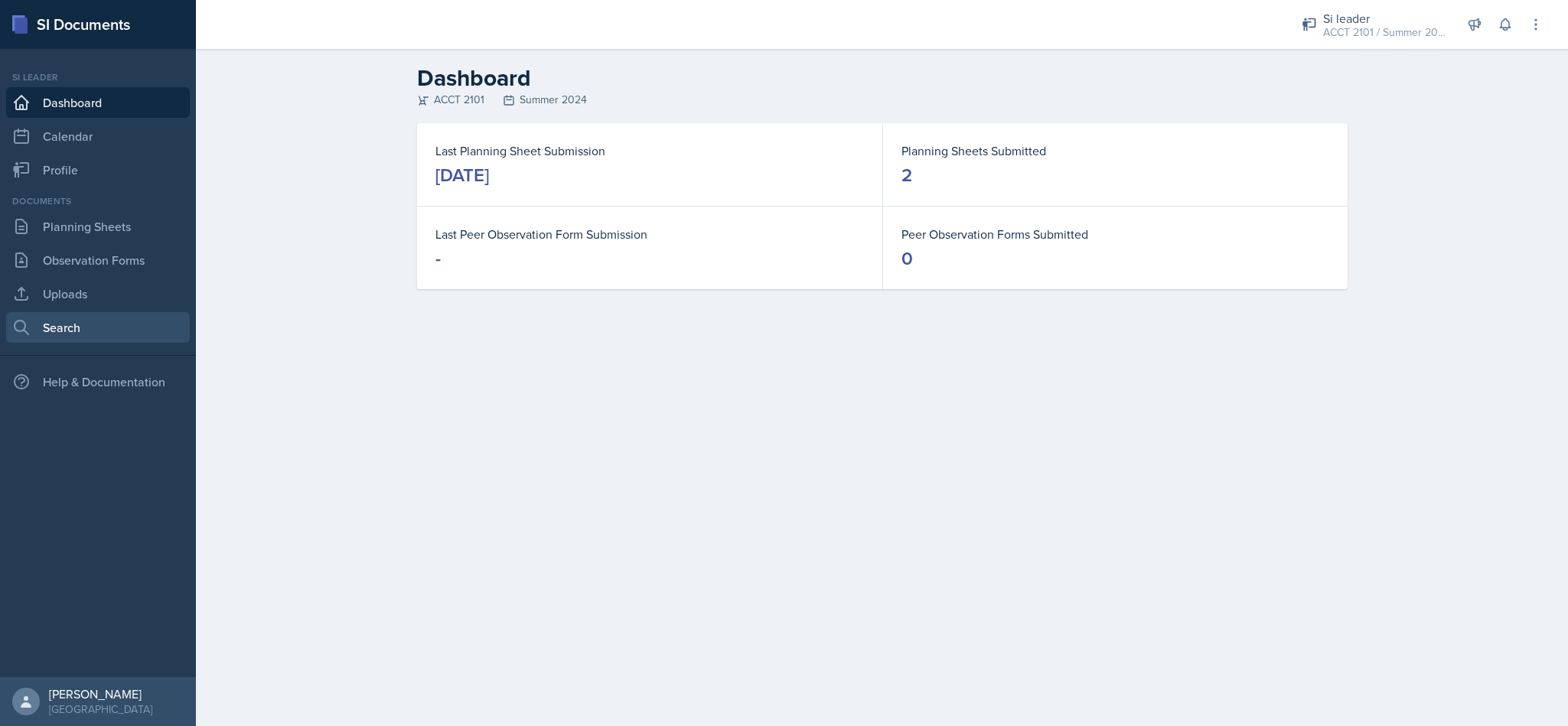
click at [119, 331] on link "Search" at bounding box center [98, 327] width 183 height 31
select select "all"
select select "1"
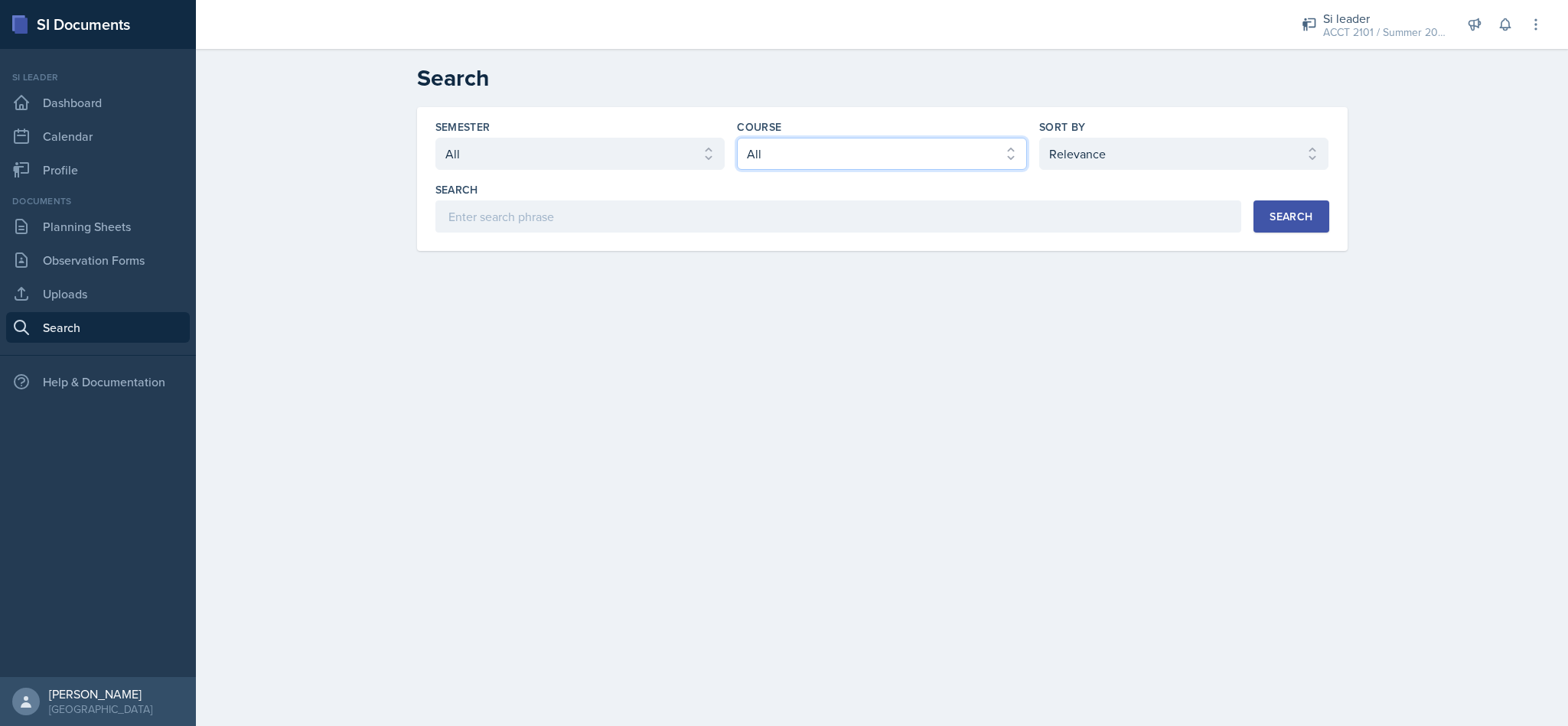
click at [873, 165] on select "Select course All ACCT 2101 ACCT 2102 ACCT 4050 ANTH 1102 ANTH 3301 ARCH 1000 A…" at bounding box center [882, 153] width 290 height 33
select select "a6d59019-deb4-4e6a-9cae-caaa95bc3408"
click at [736, 138] on select "Select course All ACCT 2101 ACCT 2102 ACCT 4050 ANTH 1102 ANTH 3301 ARCH 1000 A…" at bounding box center [882, 153] width 290 height 33
click at [1265, 228] on button "Search" at bounding box center [1291, 216] width 75 height 33
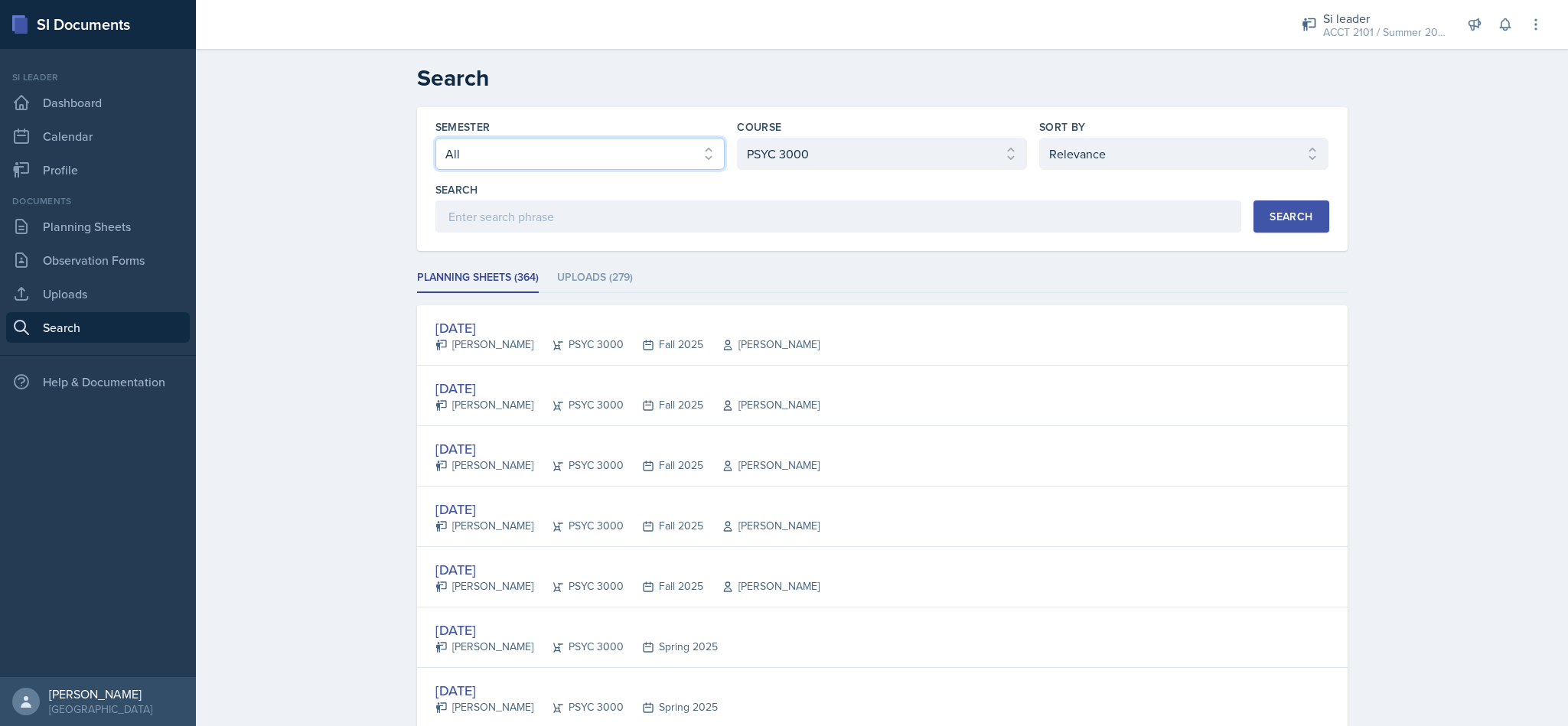
click at [686, 153] on select "Select semester All Fall 2025 Summer 2025 Spring 2025 Fall 2024 Summer 2024 Spr…" at bounding box center [580, 153] width 290 height 33
click at [435, 138] on select "Select semester All Fall 2025 Summer 2025 Spring 2025 Fall 2024 Summer 2024 Spr…" at bounding box center [580, 153] width 290 height 33
click at [1265, 228] on button "Search" at bounding box center [1291, 216] width 75 height 33
click at [952, 150] on select "Select course All ACCT 2101 ACCT 2102 ACCT 4050 ANTH 1102 ANTH 3301 ARCH 1000 A…" at bounding box center [882, 153] width 290 height 33
click at [736, 138] on select "Select course All ACCT 2101 ACCT 2102 ACCT 4050 ANTH 1102 ANTH 3301 ARCH 1000 A…" at bounding box center [882, 153] width 290 height 33
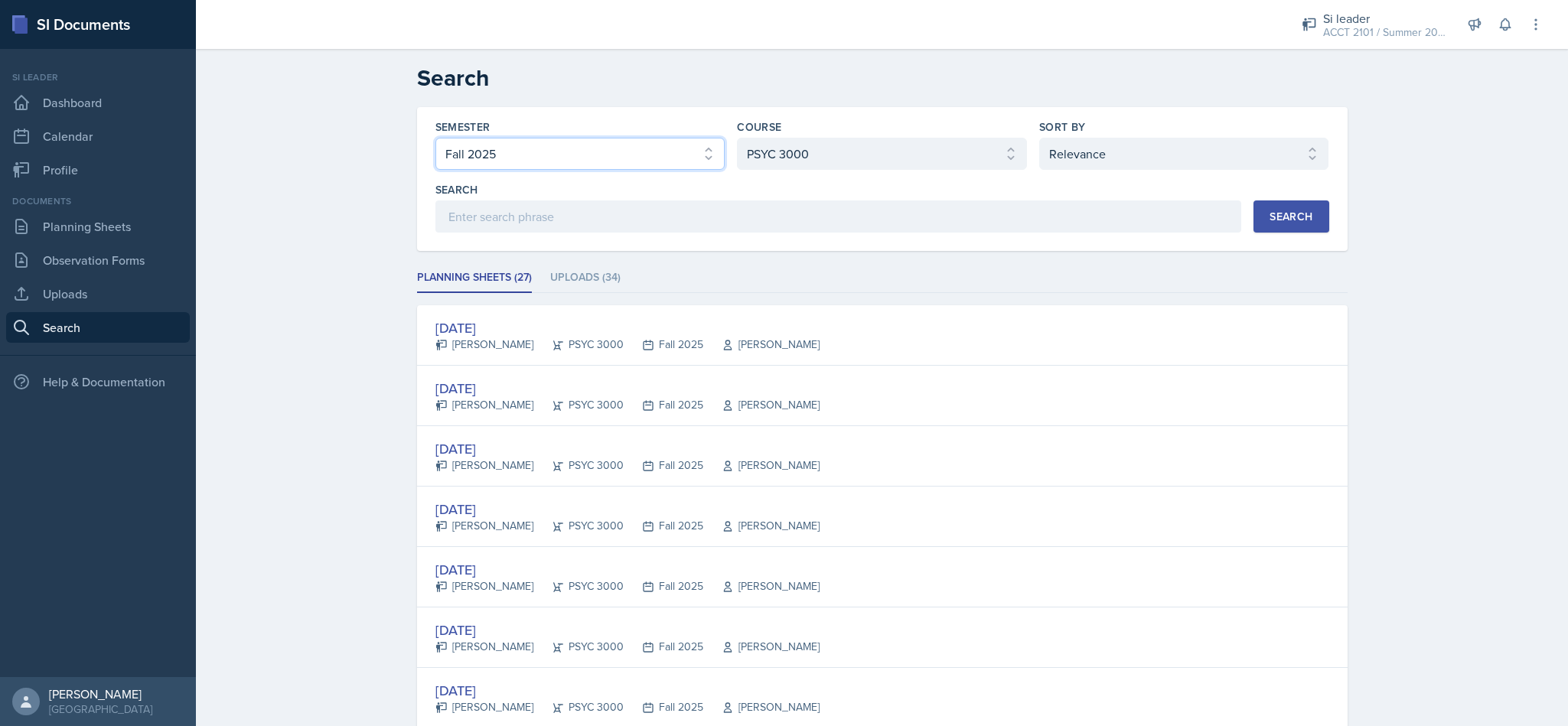
click at [608, 140] on select "Select semester All Fall 2025 Summer 2025 Spring 2025 Fall 2024 Summer 2024 Spr…" at bounding box center [580, 153] width 290 height 33
click at [435, 138] on select "Select semester All Fall 2025 Summer 2025 Spring 2025 Fall 2024 Summer 2024 Spr…" at bounding box center [580, 153] width 290 height 33
click at [1290, 223] on div "Search" at bounding box center [1290, 216] width 43 height 13
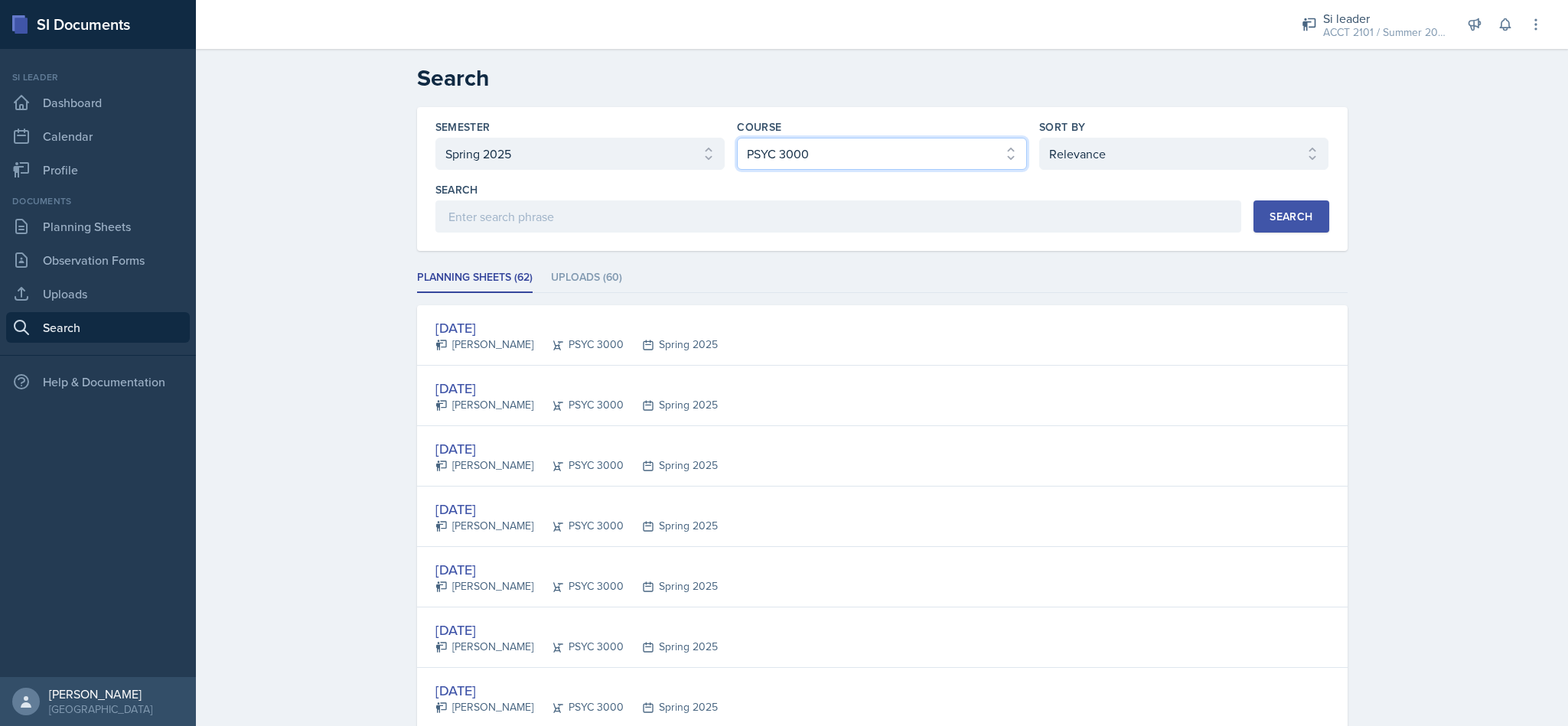
click at [977, 140] on select "Select course All ACCT 2101 ACCT 2102 ACCT 4050 ANTH 1102 ANTH 3301 ARCH 1000 A…" at bounding box center [882, 153] width 290 height 33
click at [638, 152] on select "Select semester All Fall 2025 Summer 2025 Spring 2025 Fall 2024 Summer 2024 Spr…" at bounding box center [580, 153] width 290 height 33
select select "2bed604d-1099-4043-b1bc-2365e8740244"
click at [435, 138] on select "Select semester All Fall 2025 Summer 2025 Spring 2025 Fall 2024 Summer 2024 Spr…" at bounding box center [580, 153] width 290 height 33
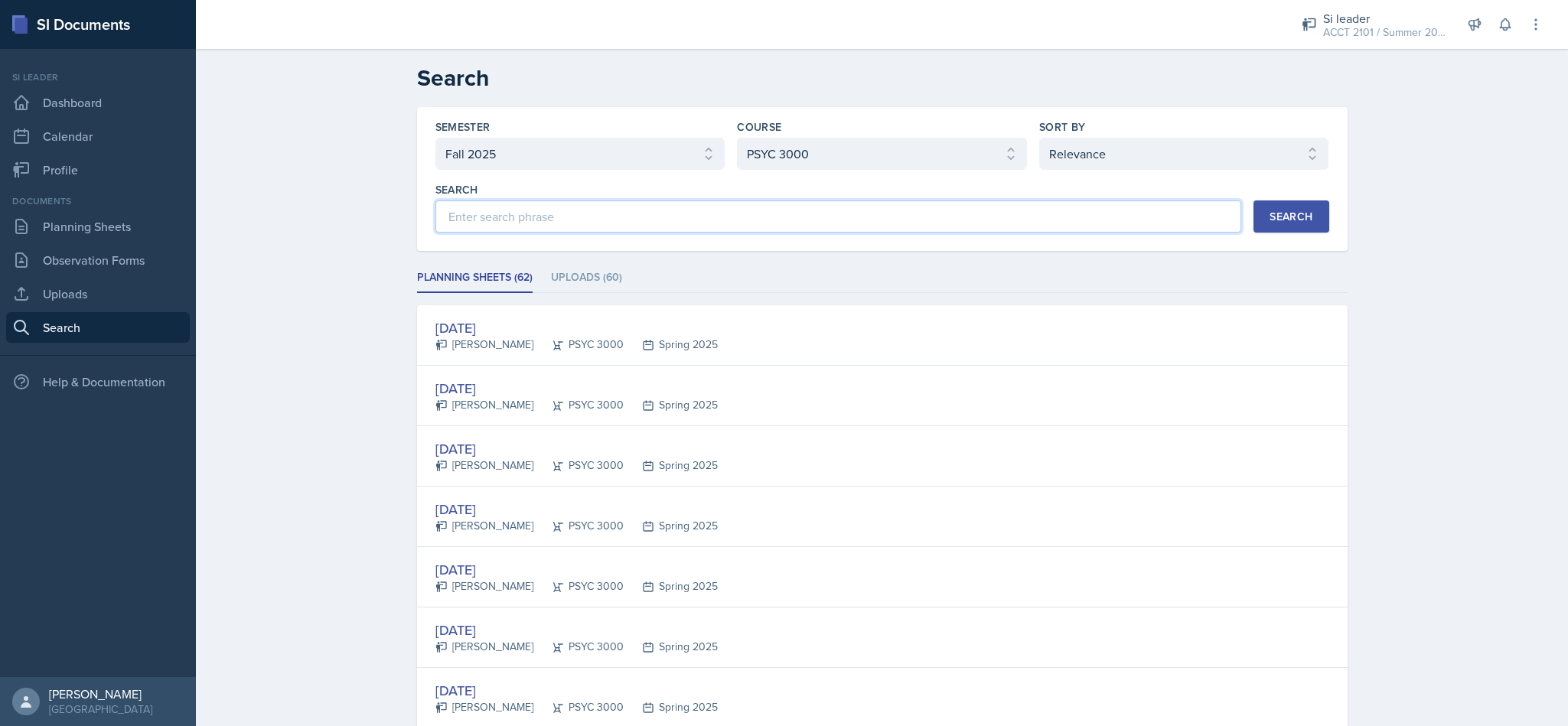
click at [1218, 223] on input at bounding box center [838, 216] width 807 height 33
click at [1291, 223] on div "Search" at bounding box center [1290, 216] width 43 height 13
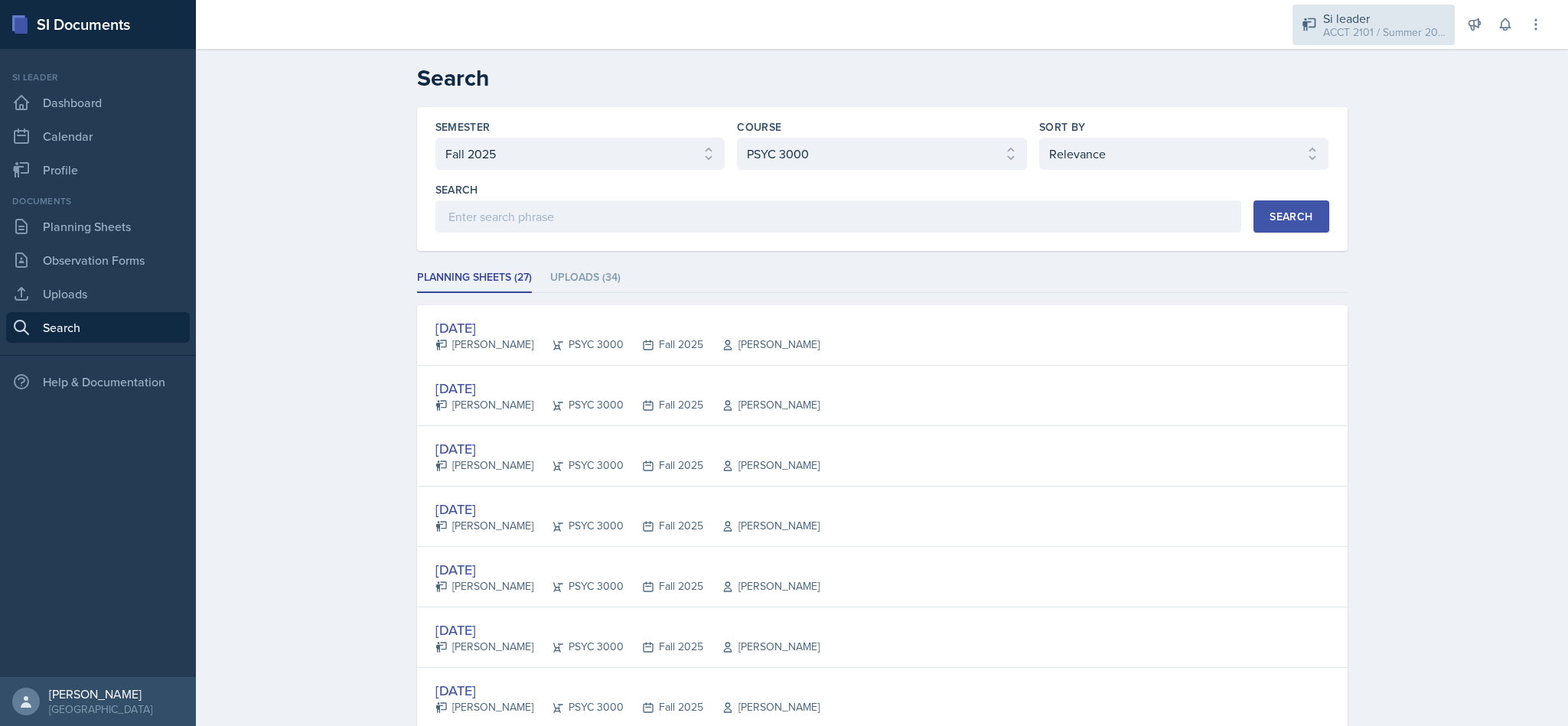
click at [1355, 10] on div "Si leader" at bounding box center [1384, 18] width 123 height 18
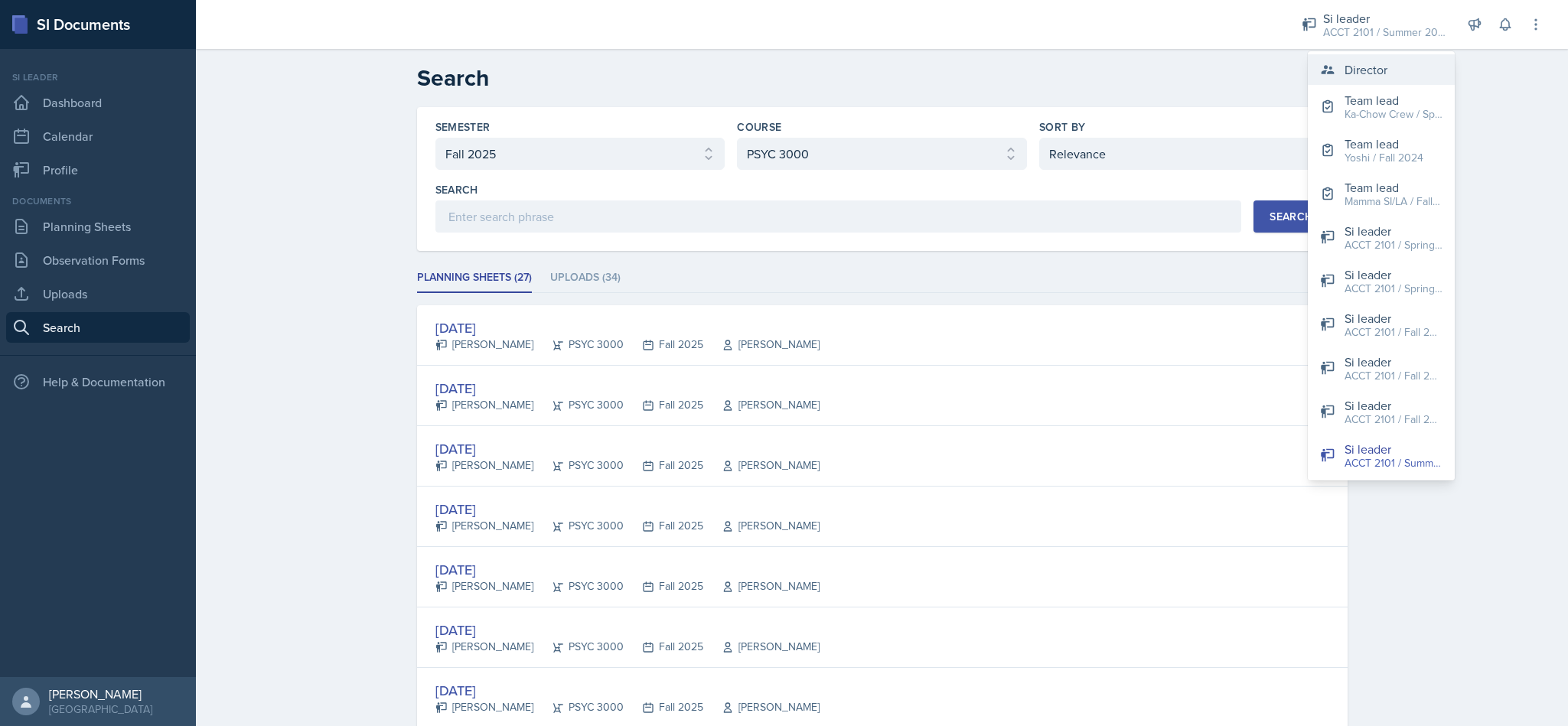
click at [1377, 76] on div "Director" at bounding box center [1365, 69] width 43 height 18
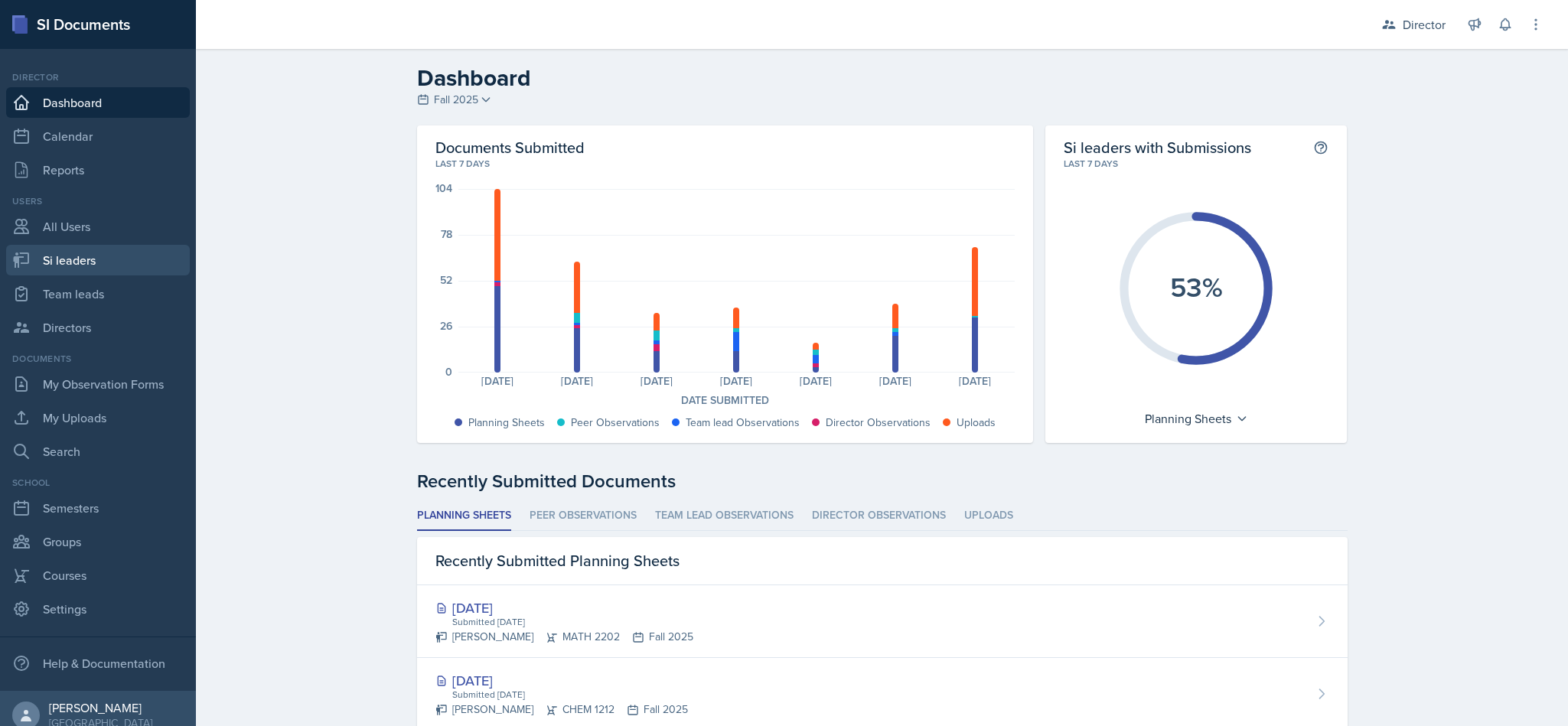
click at [94, 258] on link "Si leaders" at bounding box center [98, 260] width 183 height 31
select select "2bed604d-1099-4043-b1bc-2365e8740244"
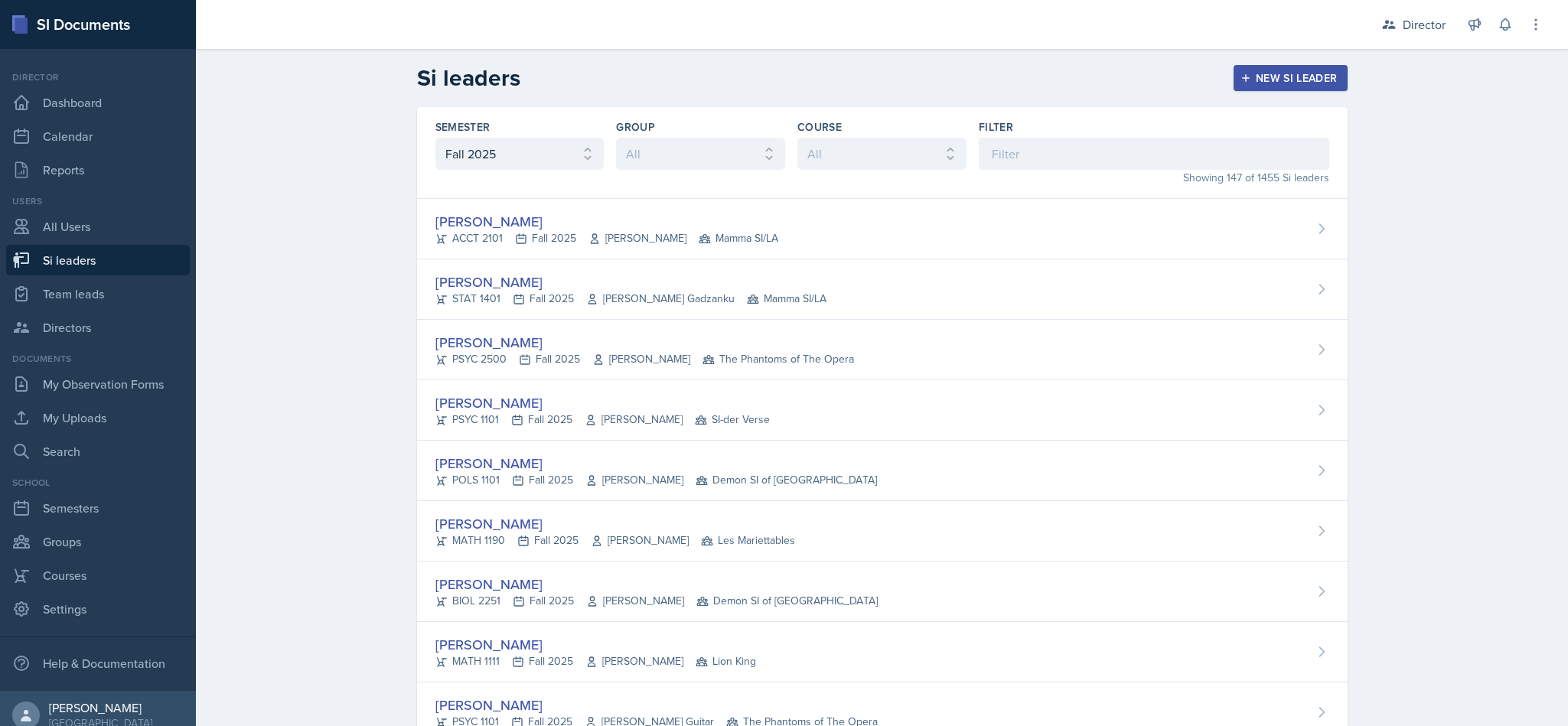
scroll to position [5, 0]
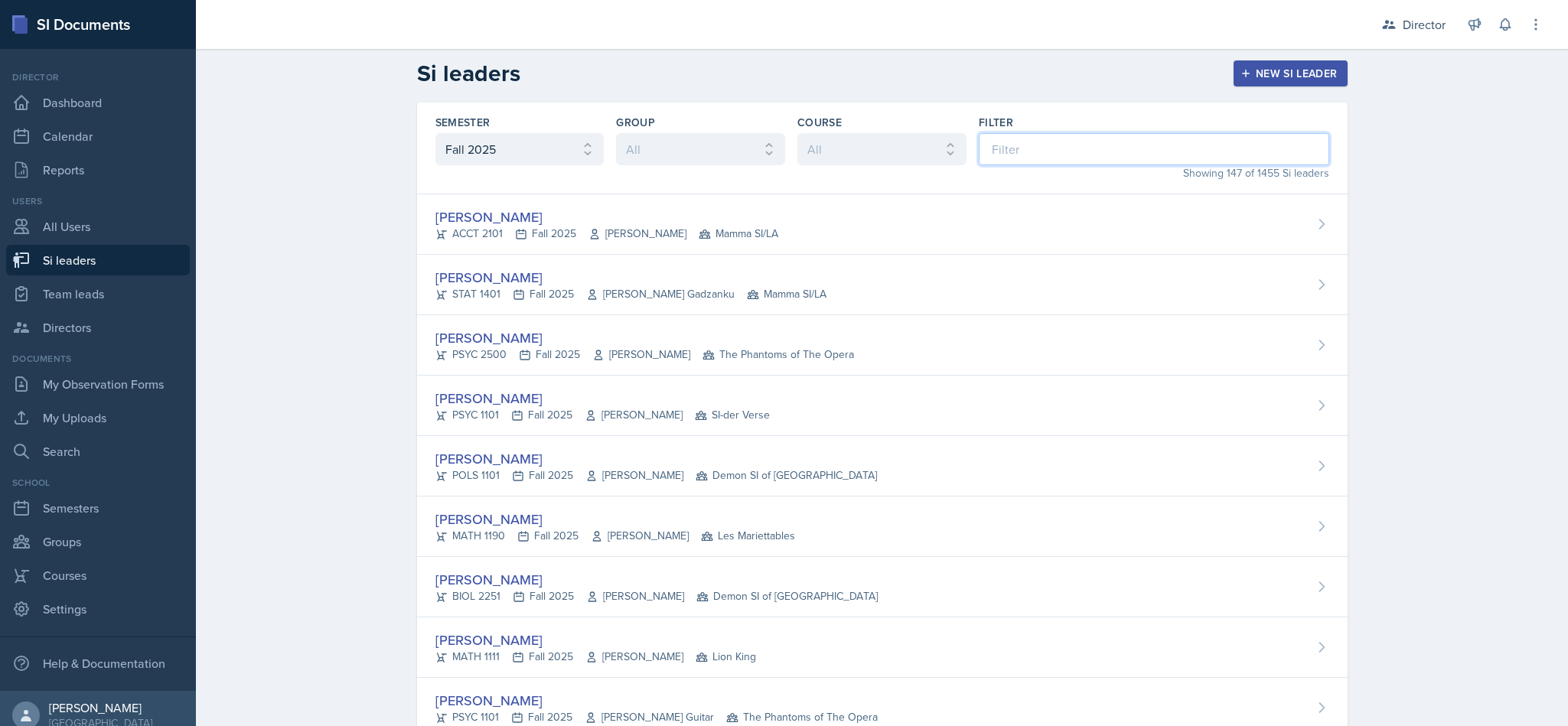
click at [1082, 152] on input at bounding box center [1153, 149] width 350 height 33
type input "mac"
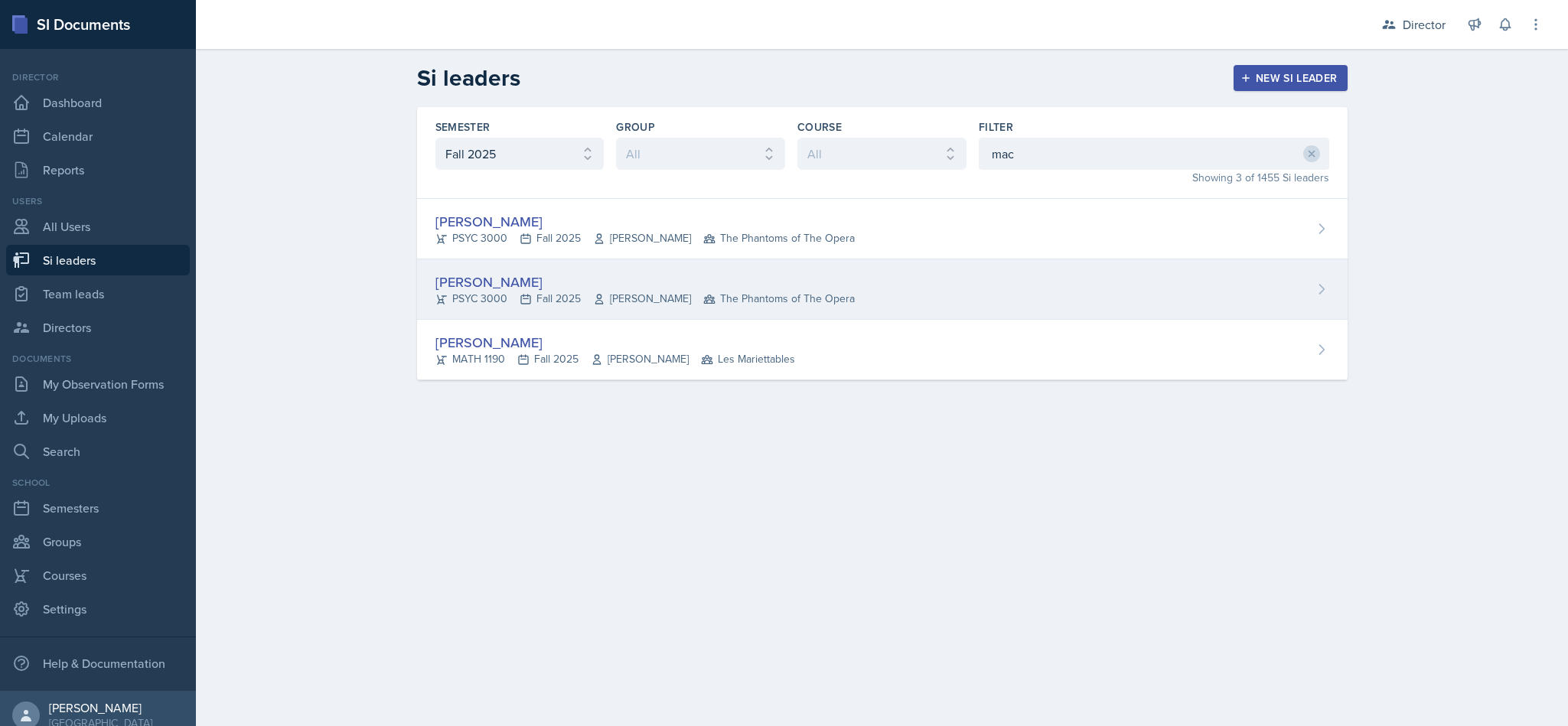
click at [1328, 290] on icon at bounding box center [1321, 289] width 15 height 15
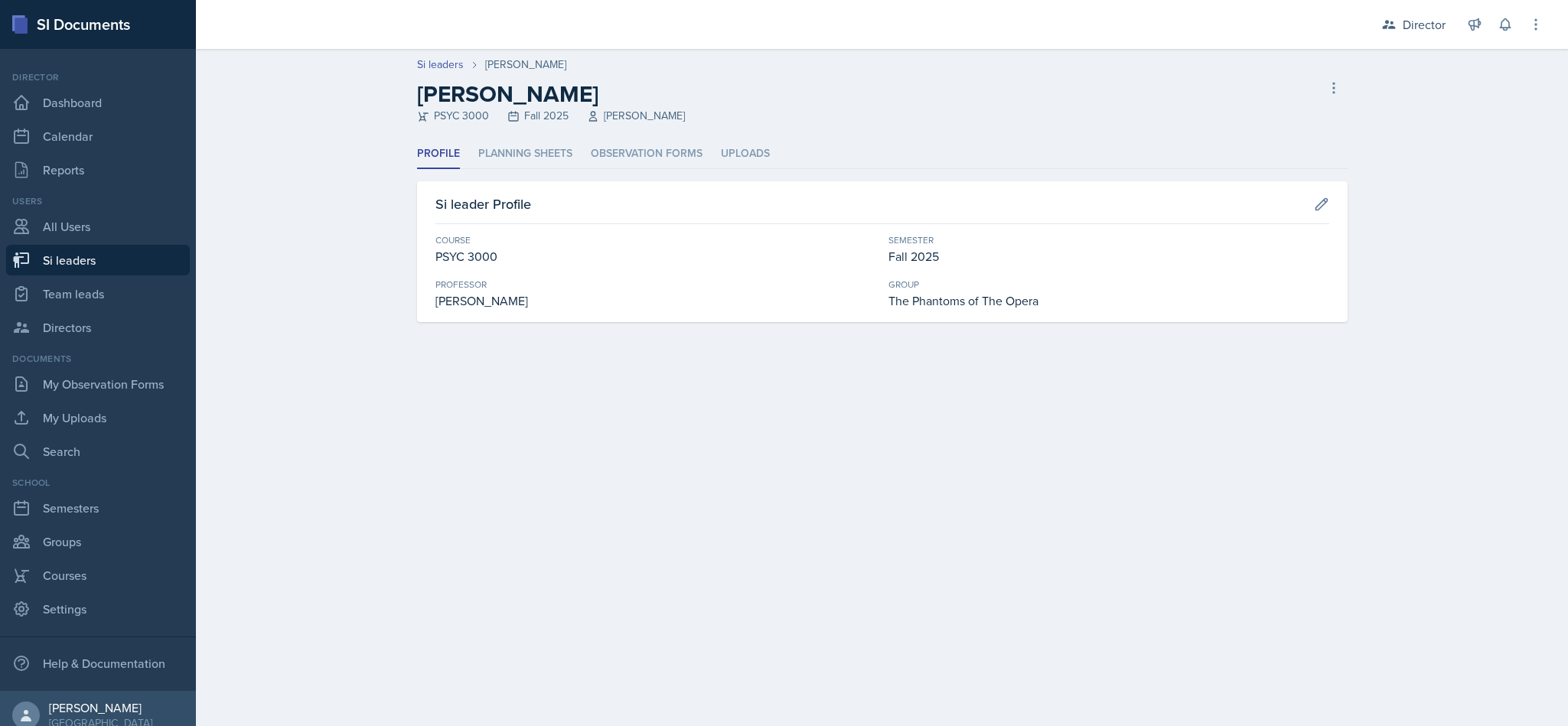
select select "2bed604d-1099-4043-b1bc-2365e8740244"
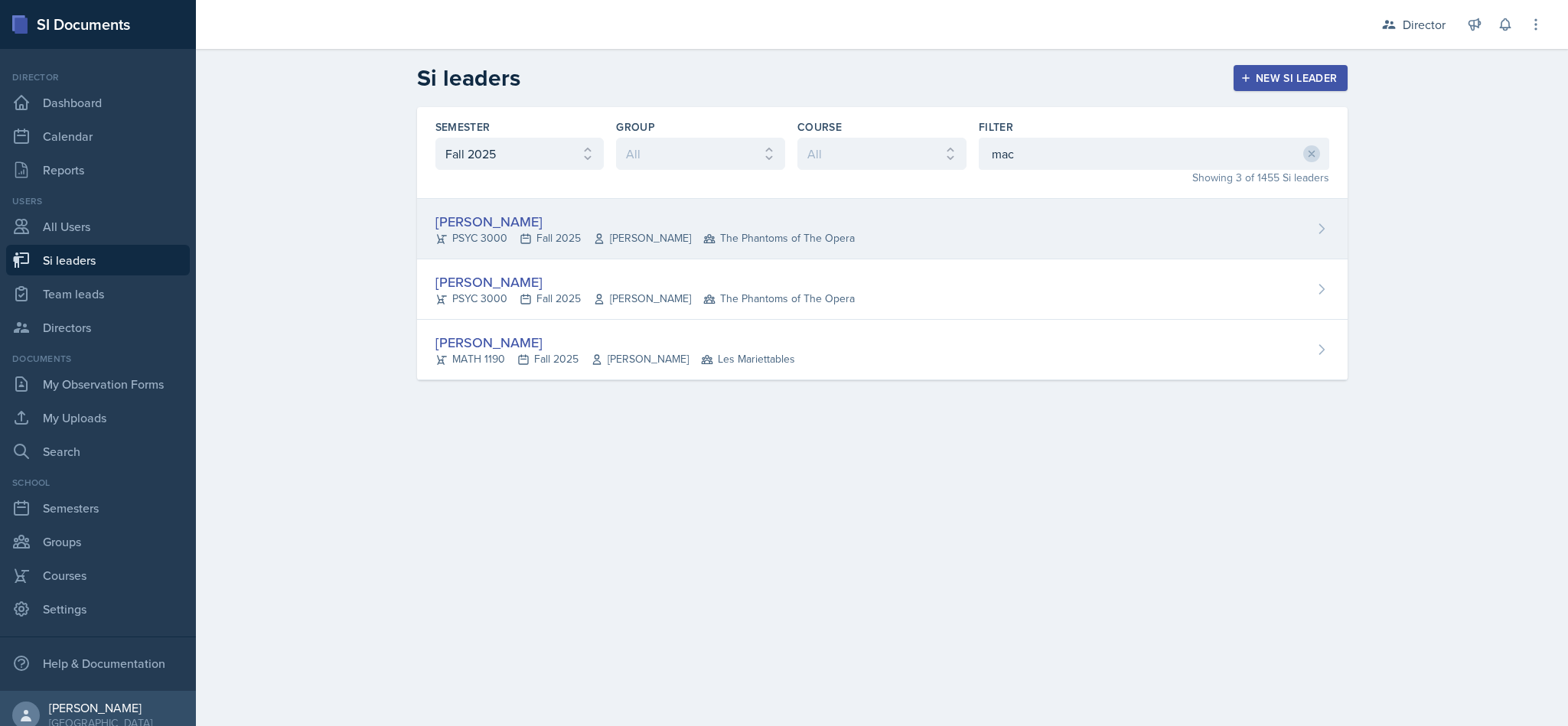
click at [765, 234] on span "The Phantoms of The Opera" at bounding box center [779, 238] width 152 height 16
